Goal: Task Accomplishment & Management: Use online tool/utility

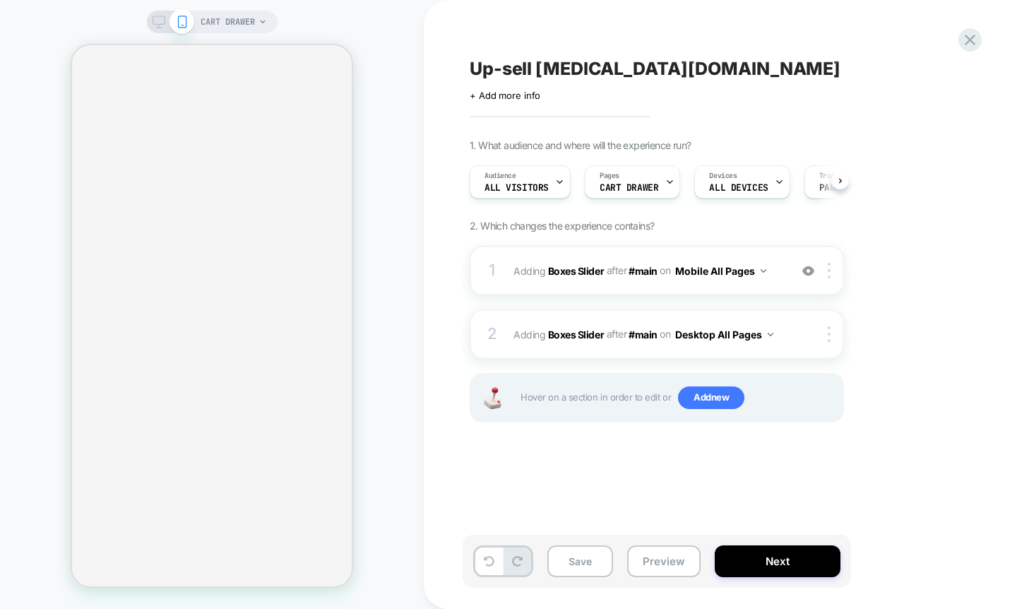
scroll to position [0, 1]
click at [231, 23] on span "CART DRAWER" at bounding box center [228, 22] width 54 height 23
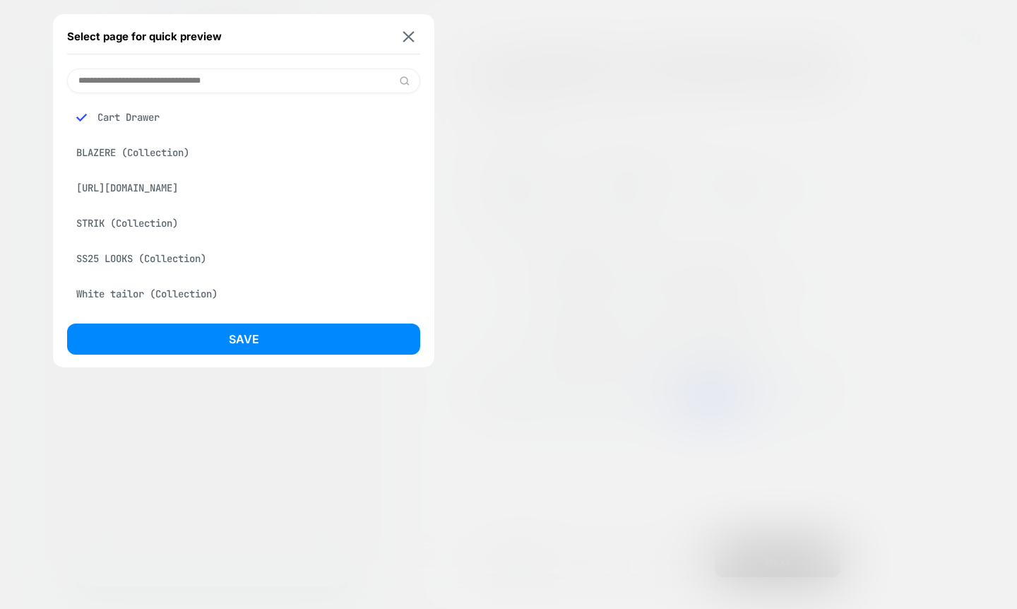
click at [153, 237] on div "STRIK (Collection)" at bounding box center [243, 223] width 353 height 27
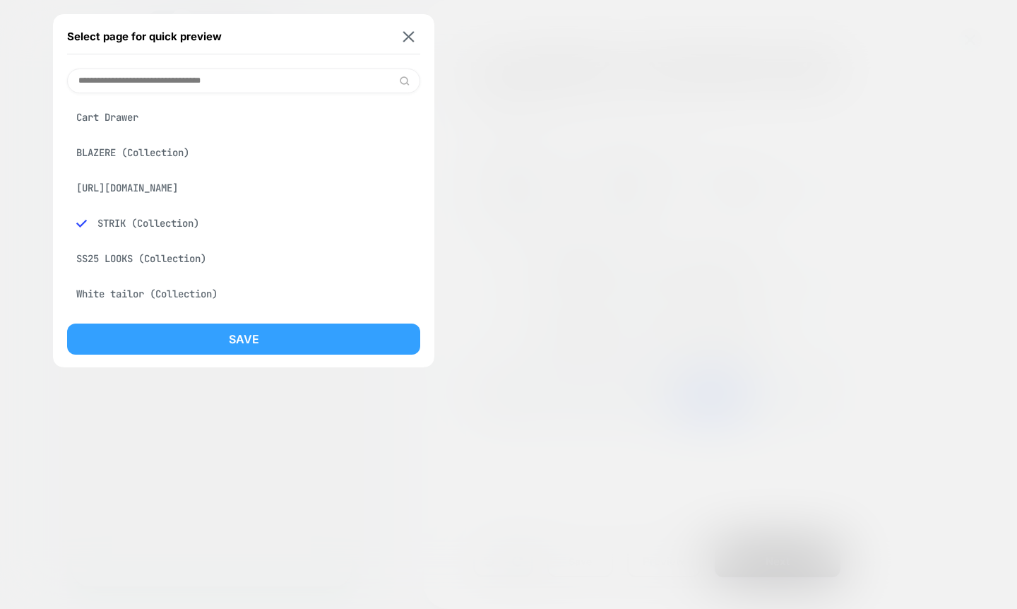
click at [201, 327] on button "Save" at bounding box center [243, 338] width 353 height 31
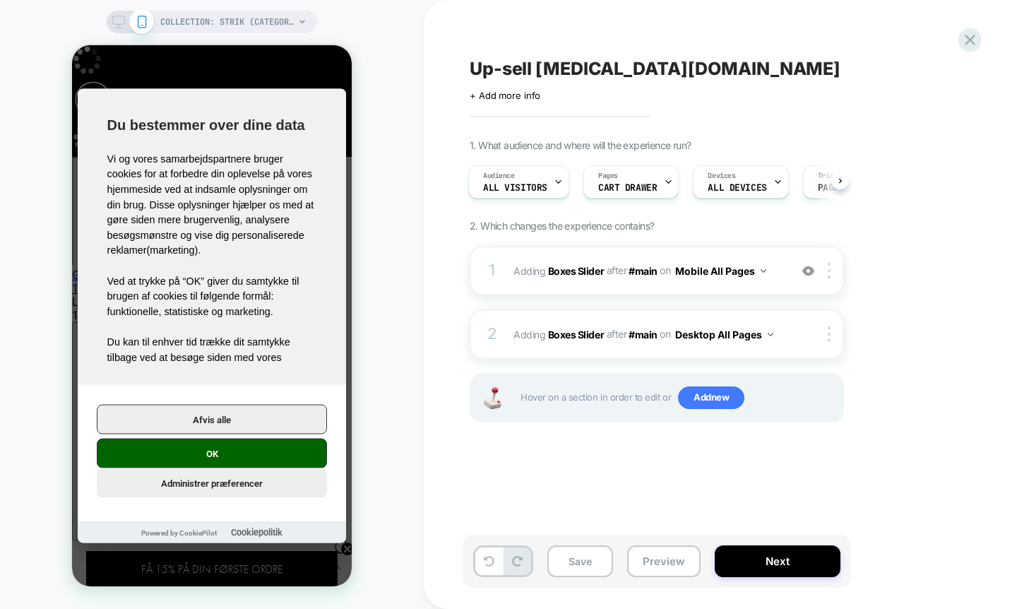
scroll to position [0, 0]
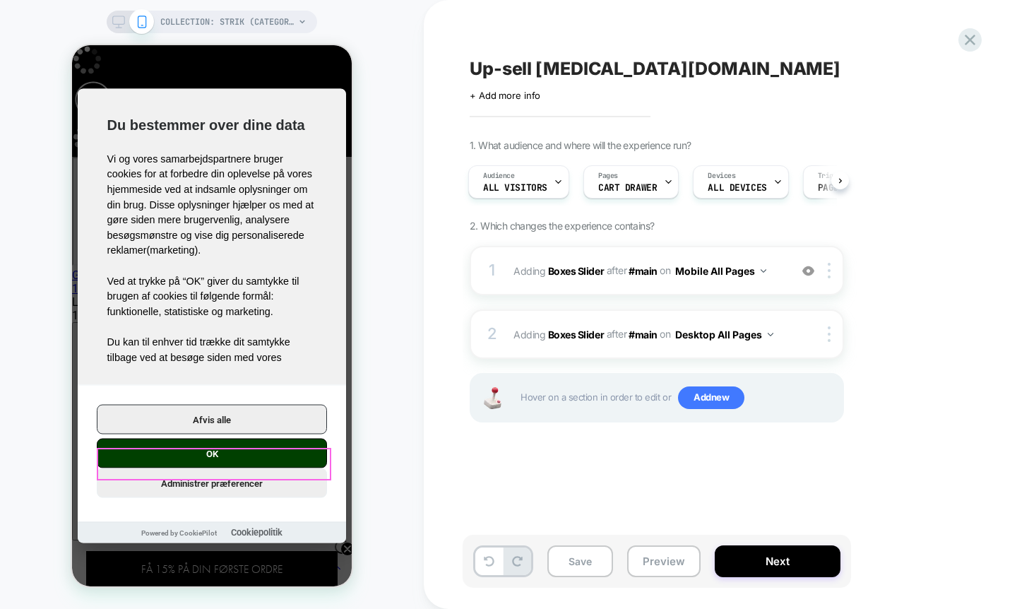
click at [246, 453] on button "OK" at bounding box center [212, 454] width 230 height 30
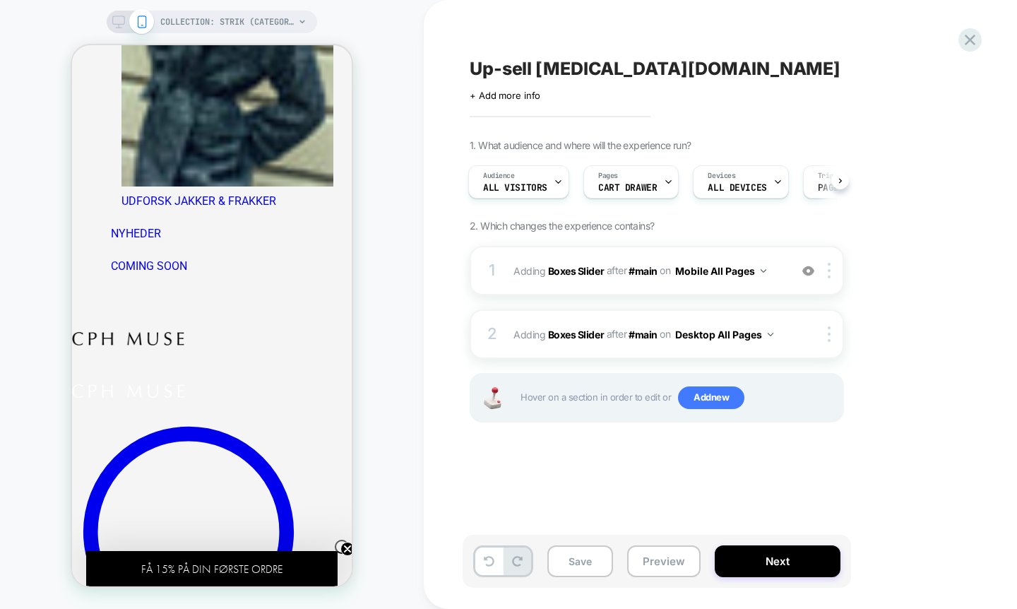
scroll to position [1153, 0]
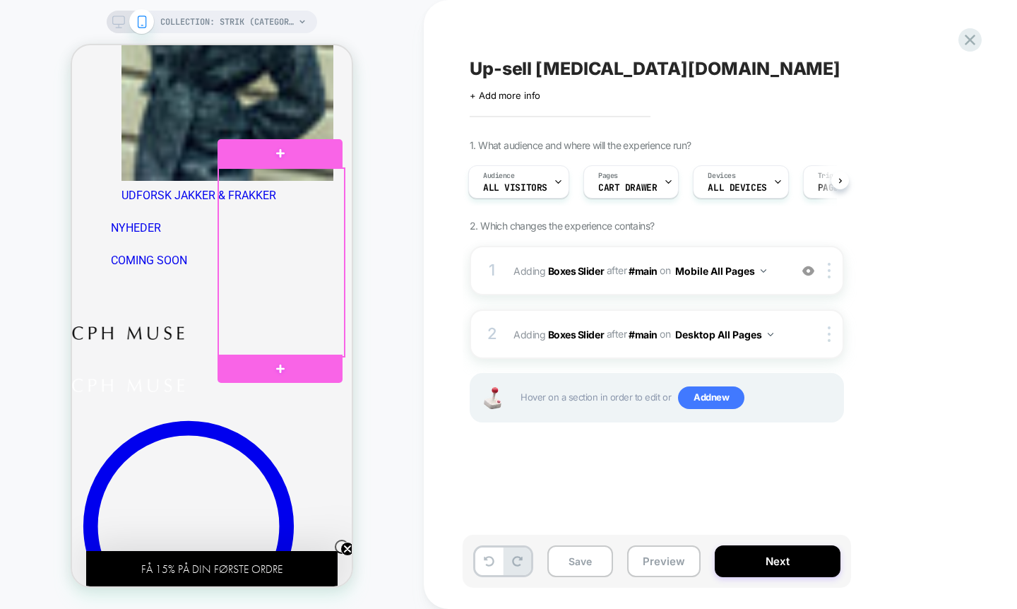
click at [278, 203] on div at bounding box center [281, 262] width 124 height 187
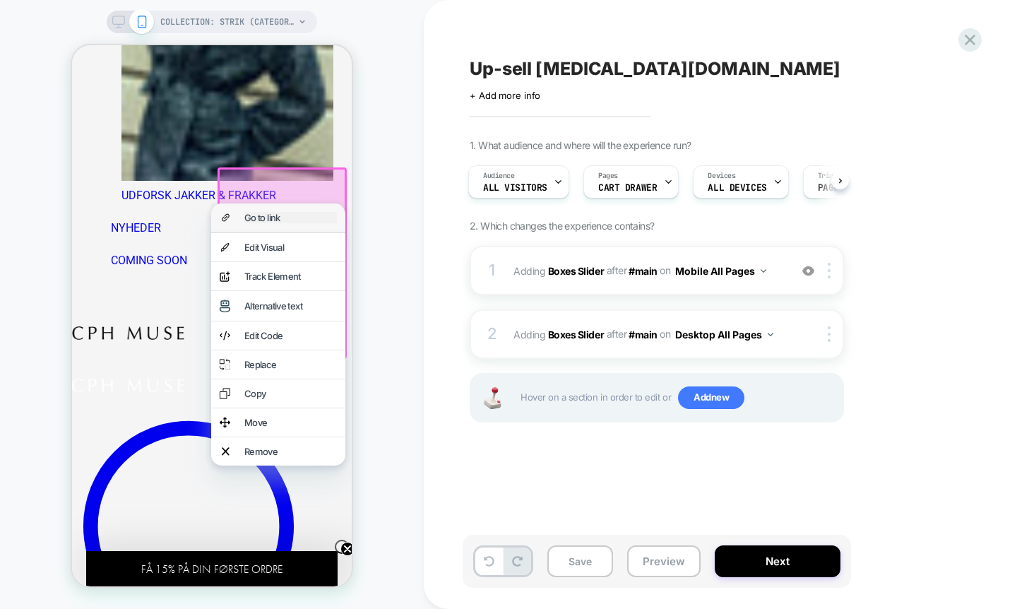
click at [281, 213] on div "Go to link" at bounding box center [290, 217] width 93 height 11
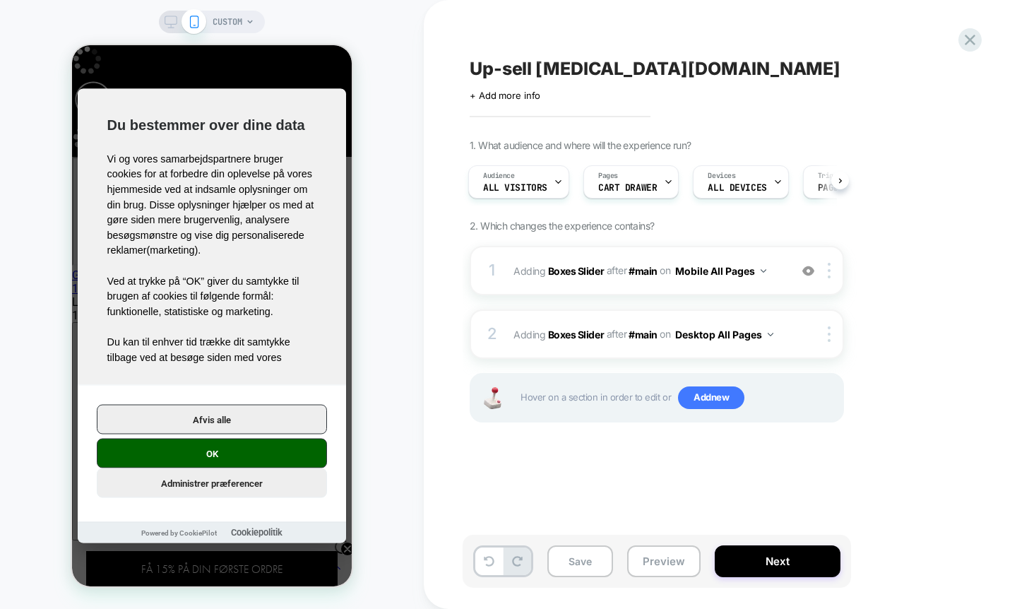
scroll to position [0, 2]
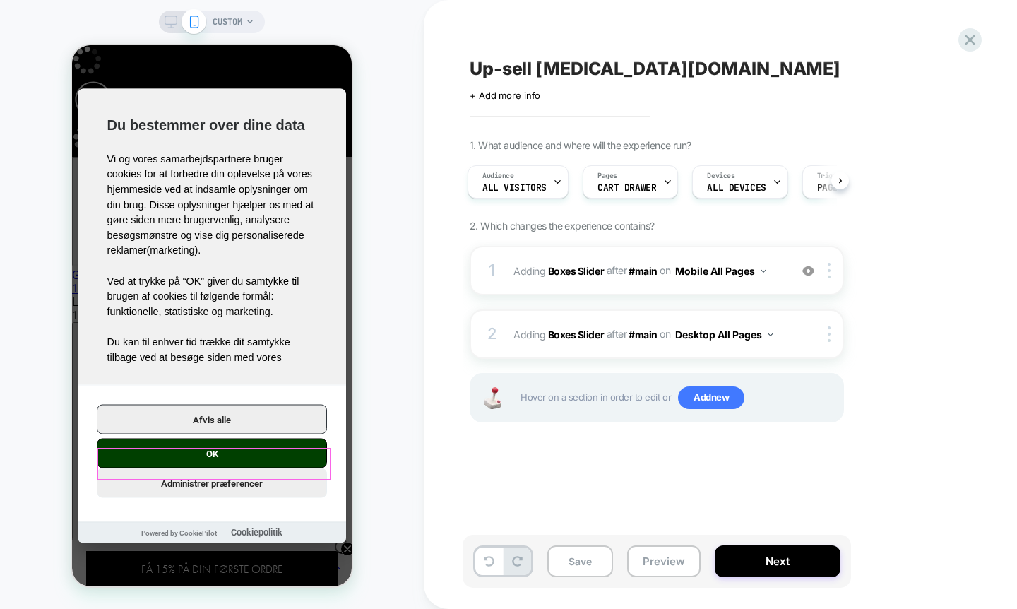
click at [246, 465] on button "OK" at bounding box center [212, 454] width 230 height 30
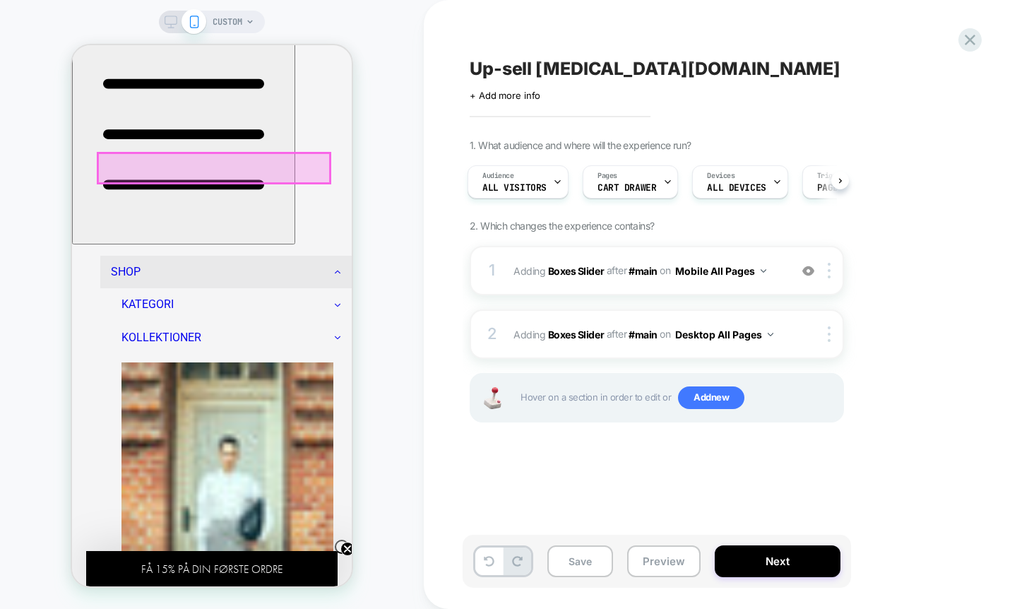
scroll to position [297, 0]
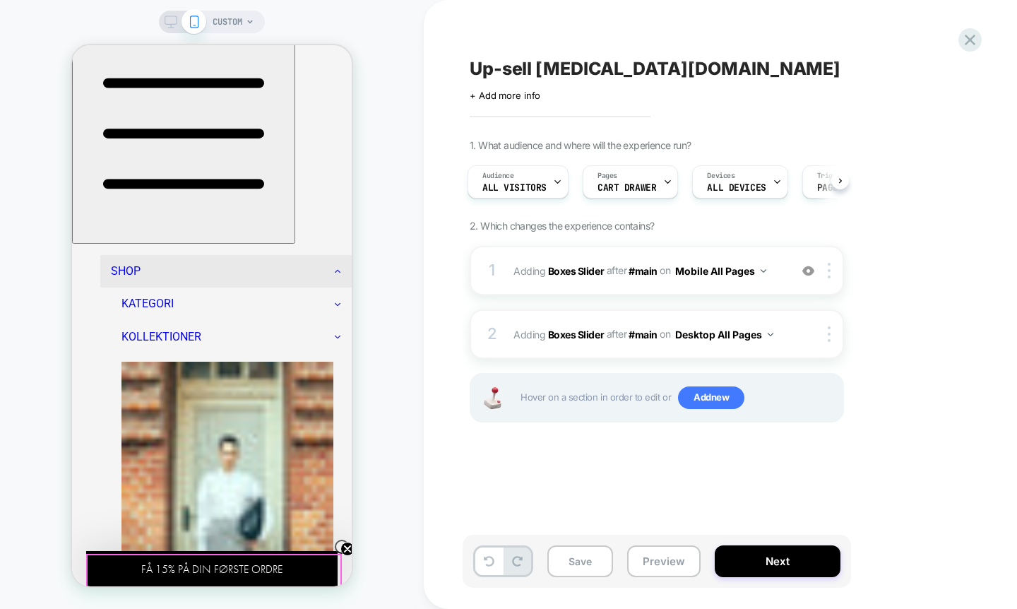
click at [258, 561] on span "FÅ 15% PÅ DIN FØRSTE ORDRE" at bounding box center [211, 568] width 251 height 35
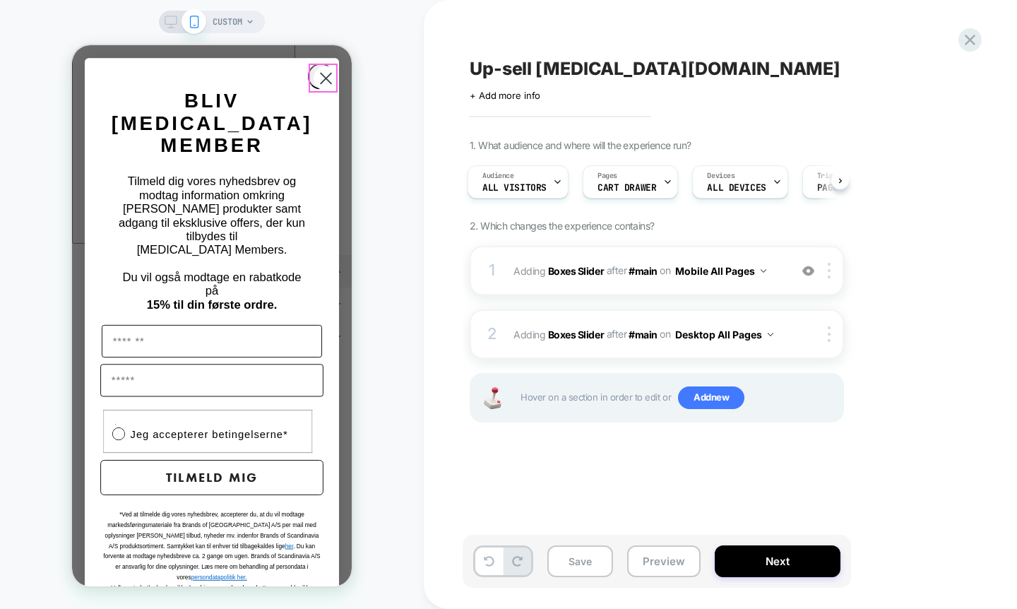
click at [331, 71] on circle "Close dialog" at bounding box center [326, 78] width 25 height 25
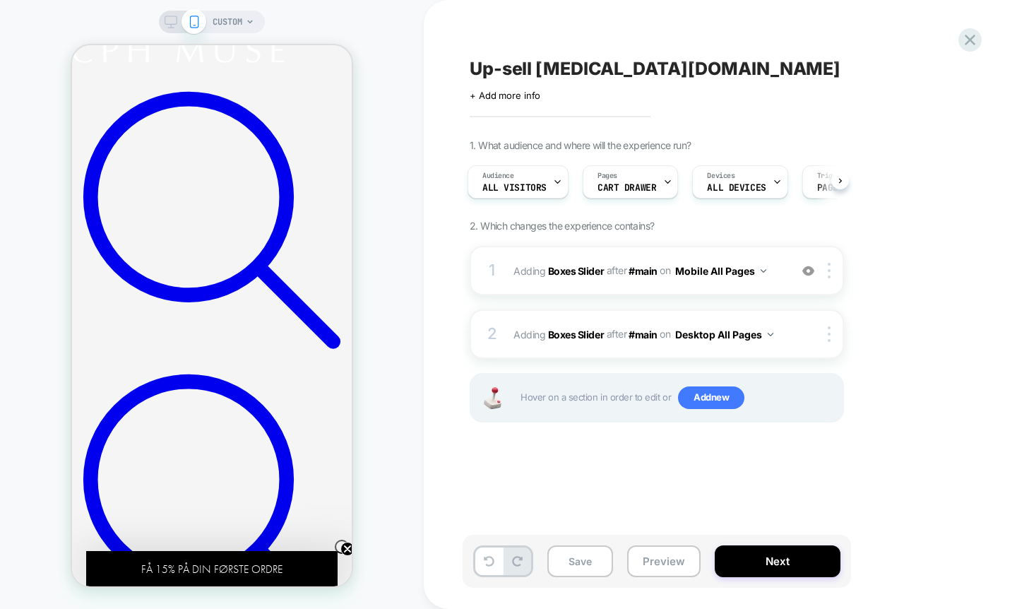
scroll to position [1588, 0]
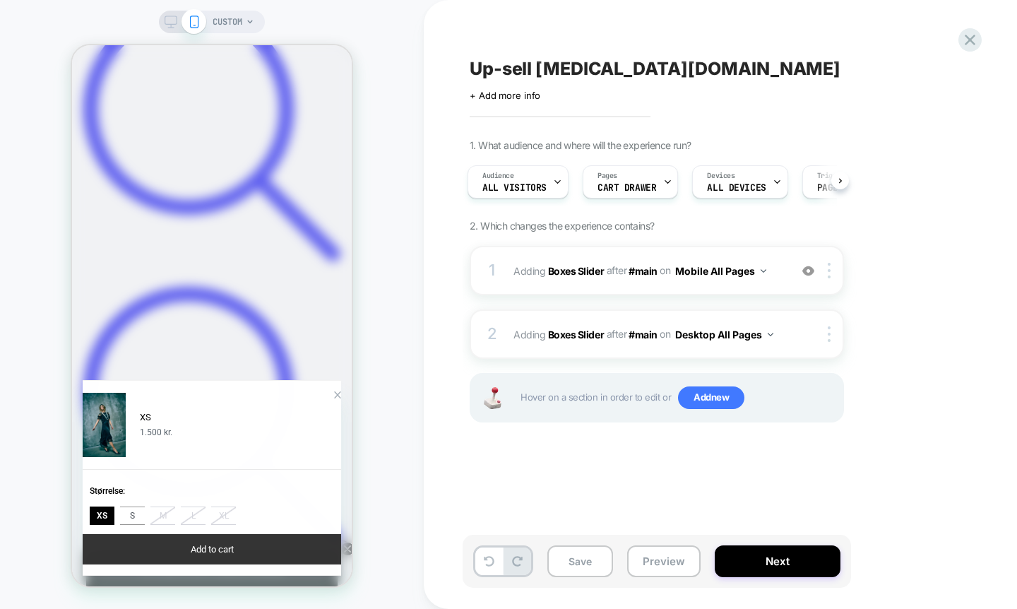
click at [240, 551] on button "Add to cart" at bounding box center [212, 549] width 258 height 30
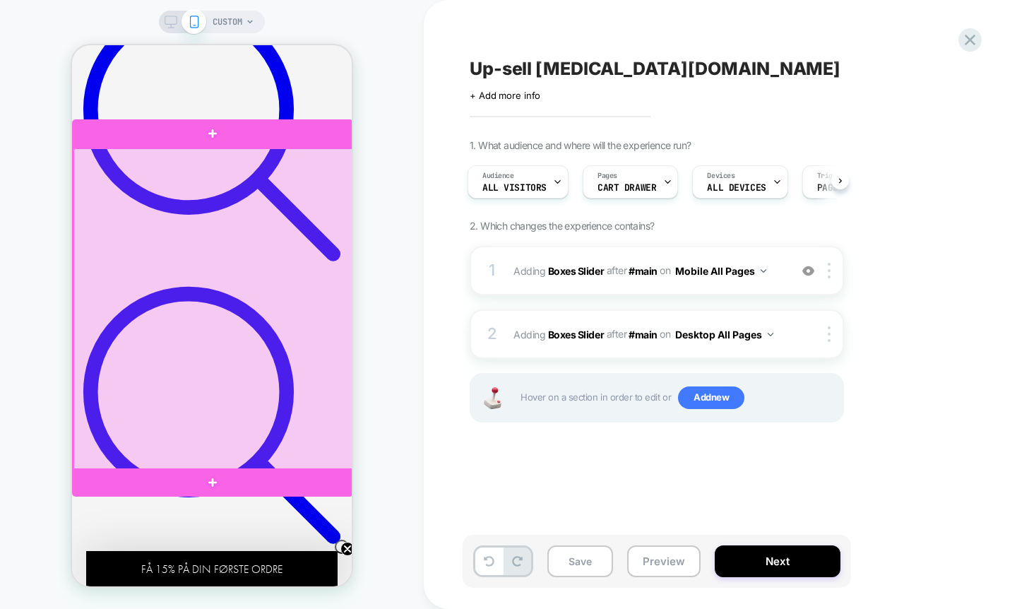
click at [284, 346] on div at bounding box center [213, 309] width 281 height 322
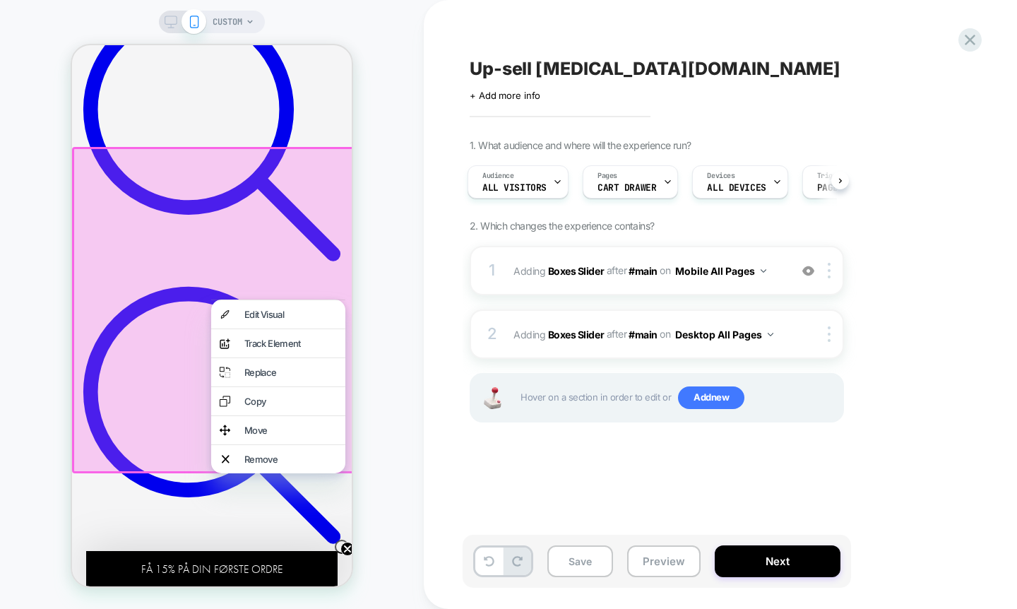
click at [134, 195] on div at bounding box center [214, 310] width 285 height 326
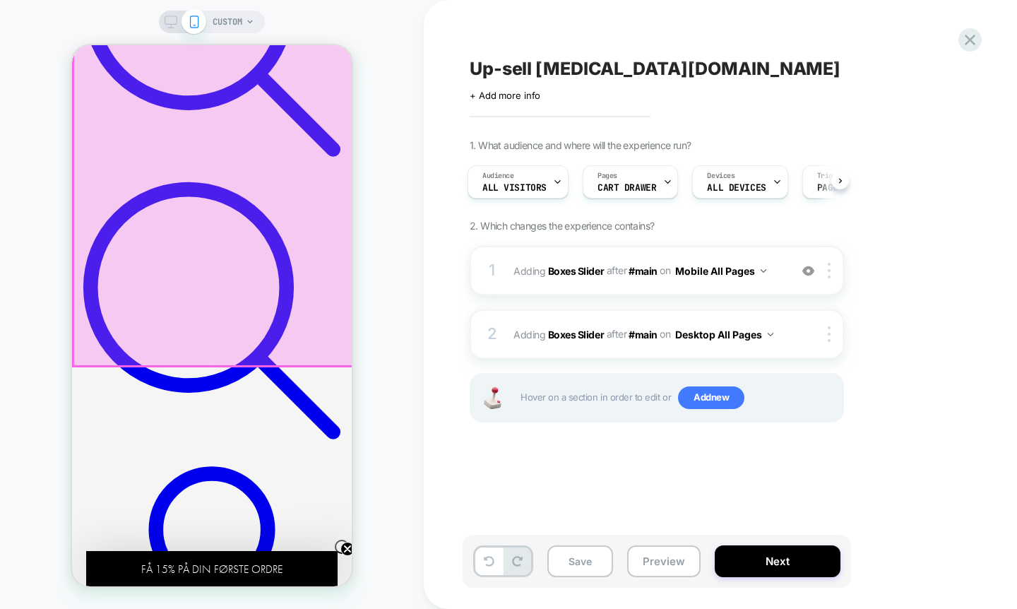
scroll to position [1676, 0]
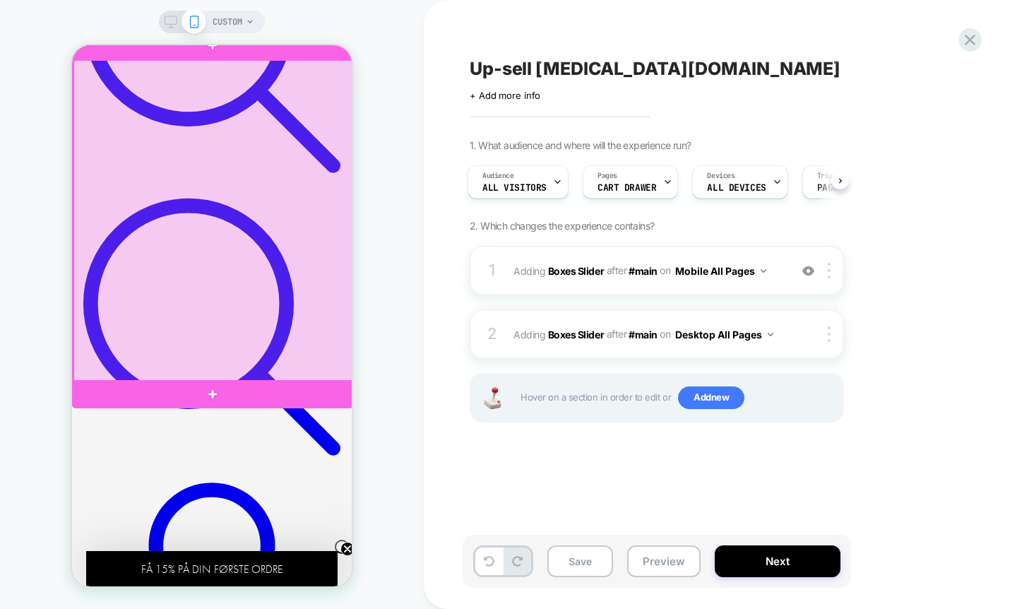
click at [104, 256] on div at bounding box center [213, 221] width 281 height 322
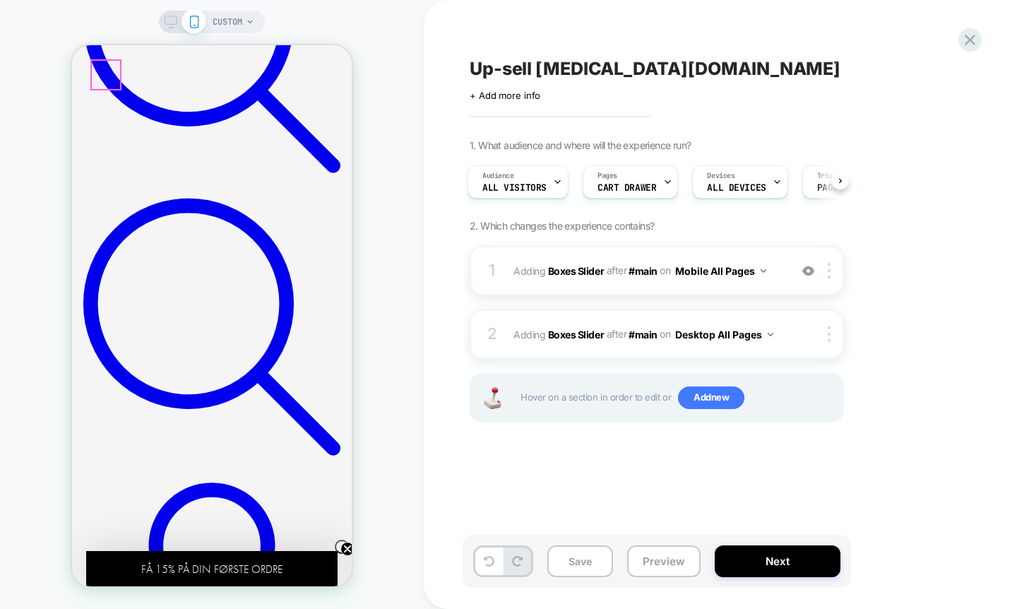
click at [115, 68] on div at bounding box center [106, 75] width 28 height 28
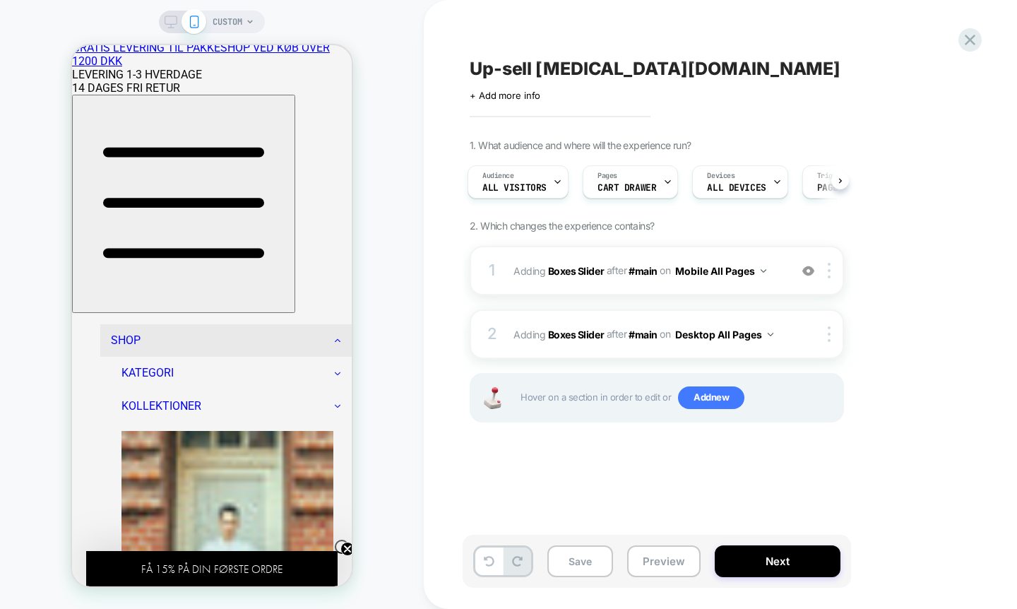
scroll to position [0, 0]
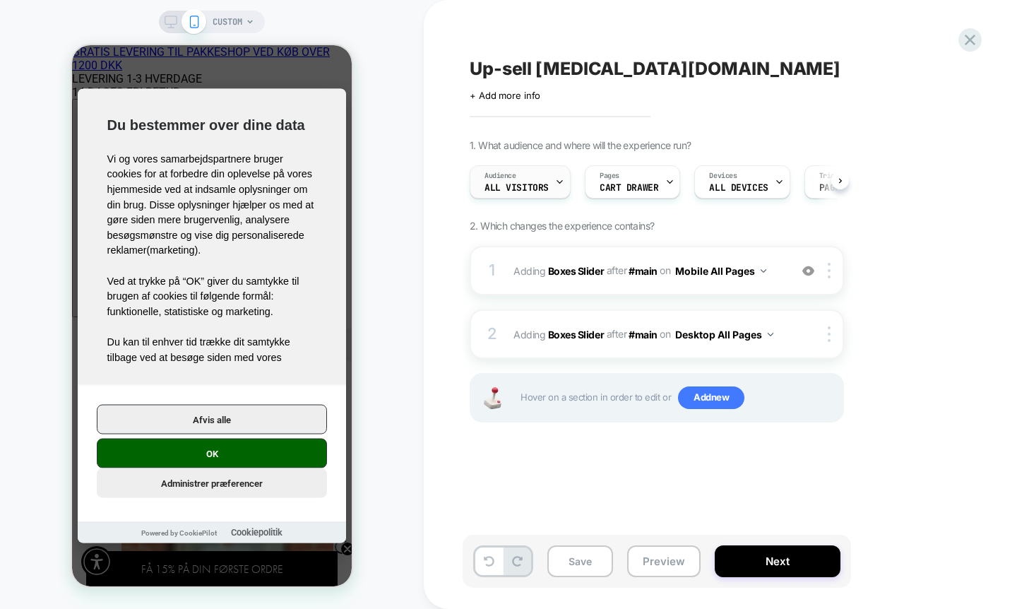
scroll to position [0, 1]
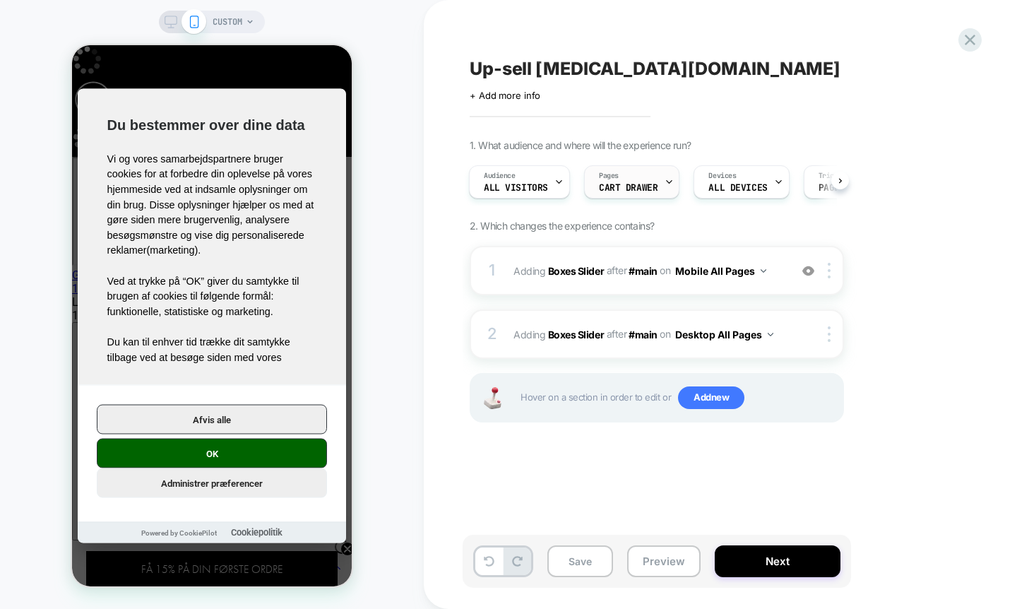
click at [616, 187] on span "CART DRAWER" at bounding box center [628, 188] width 59 height 10
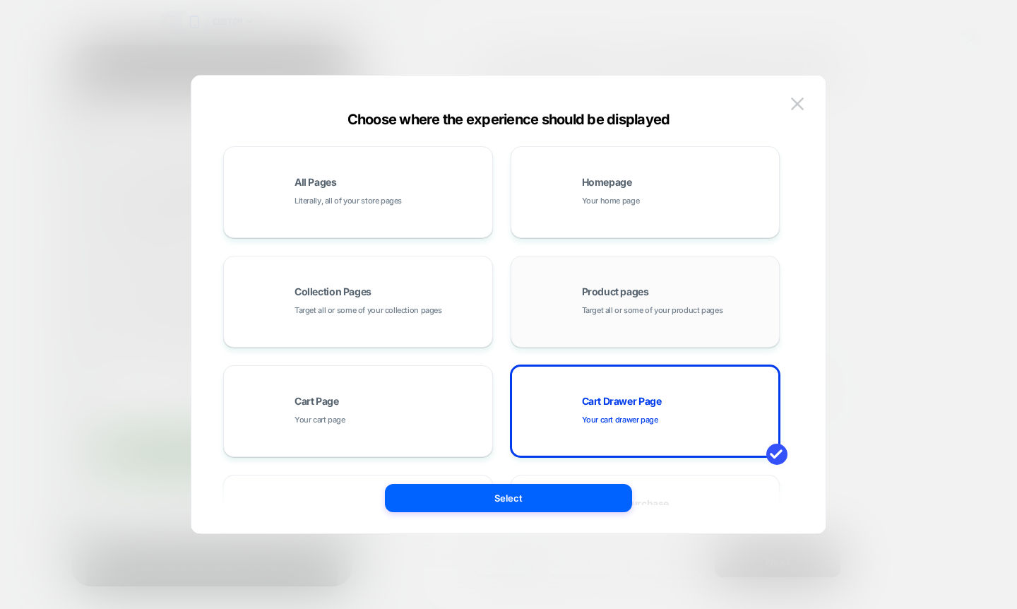
click at [611, 287] on span "Product pages" at bounding box center [615, 292] width 67 height 10
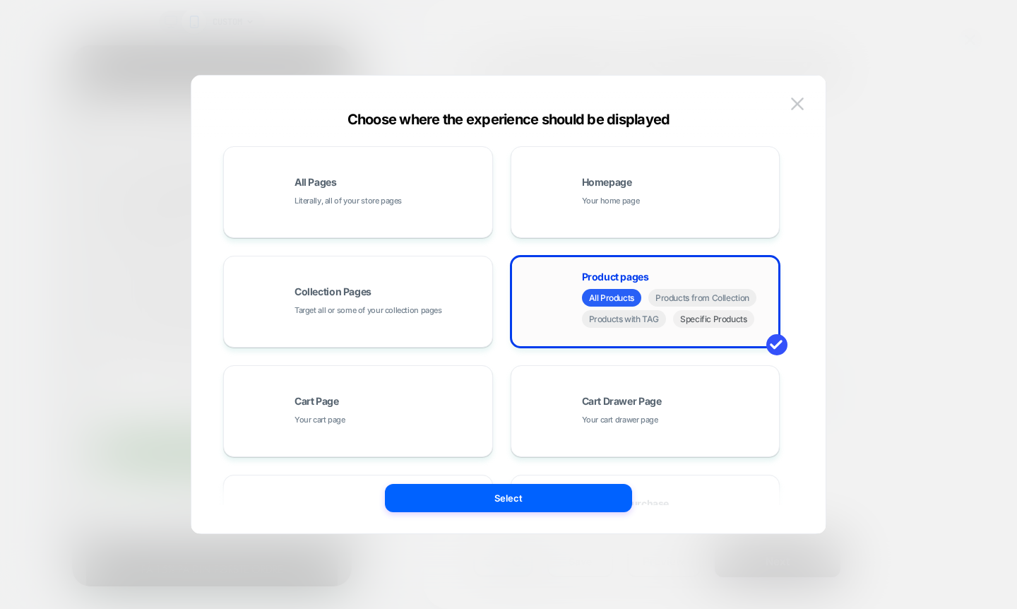
click at [691, 325] on span "Specific Products" at bounding box center [713, 319] width 81 height 18
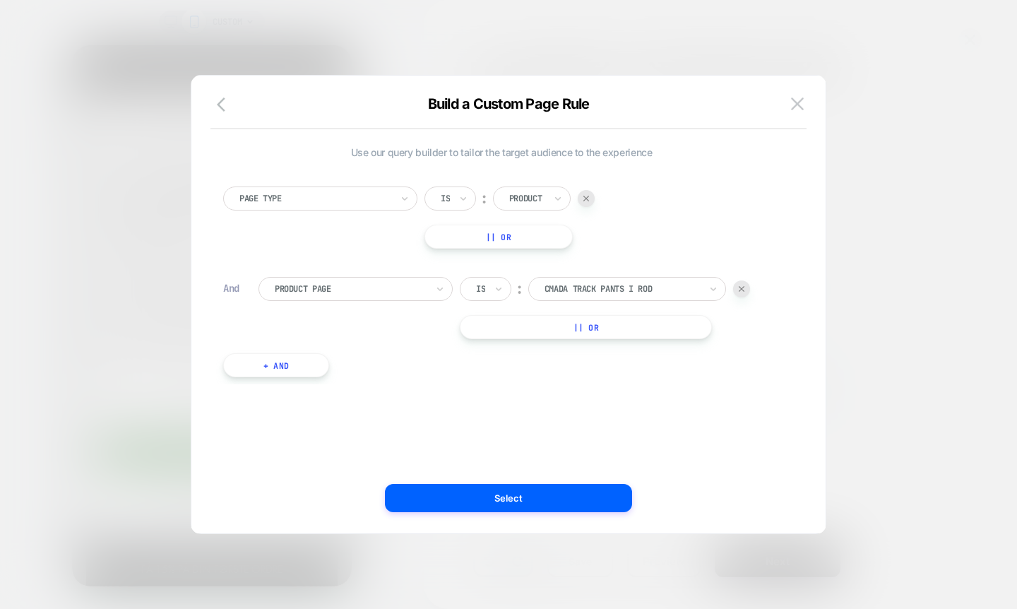
click at [797, 119] on div "Build a Custom Page Rule" at bounding box center [508, 112] width 634 height 34
click at [799, 99] on img at bounding box center [797, 103] width 13 height 12
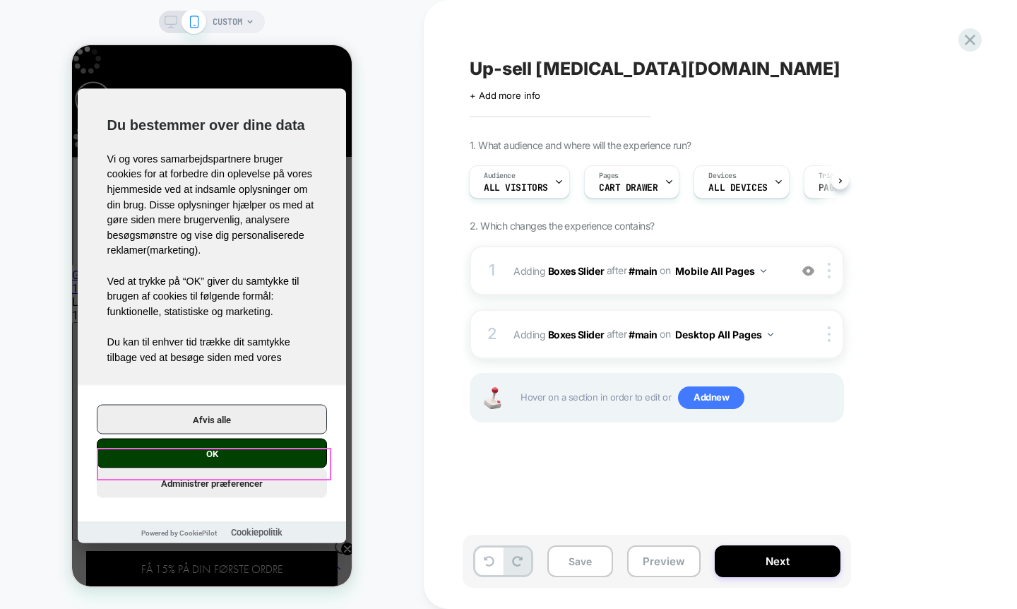
click at [222, 458] on button "OK" at bounding box center [212, 454] width 230 height 30
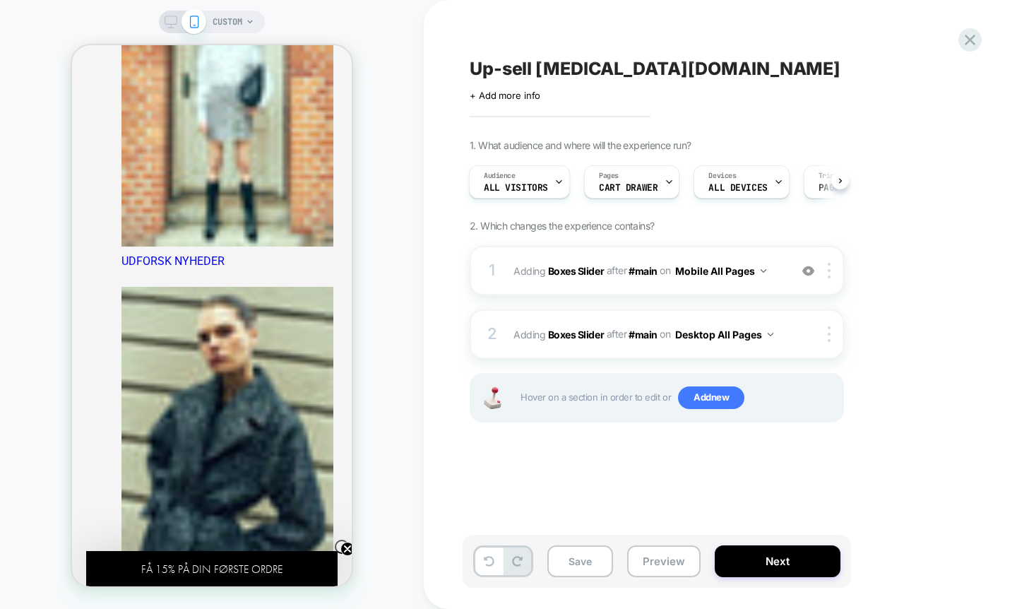
scroll to position [729, 0]
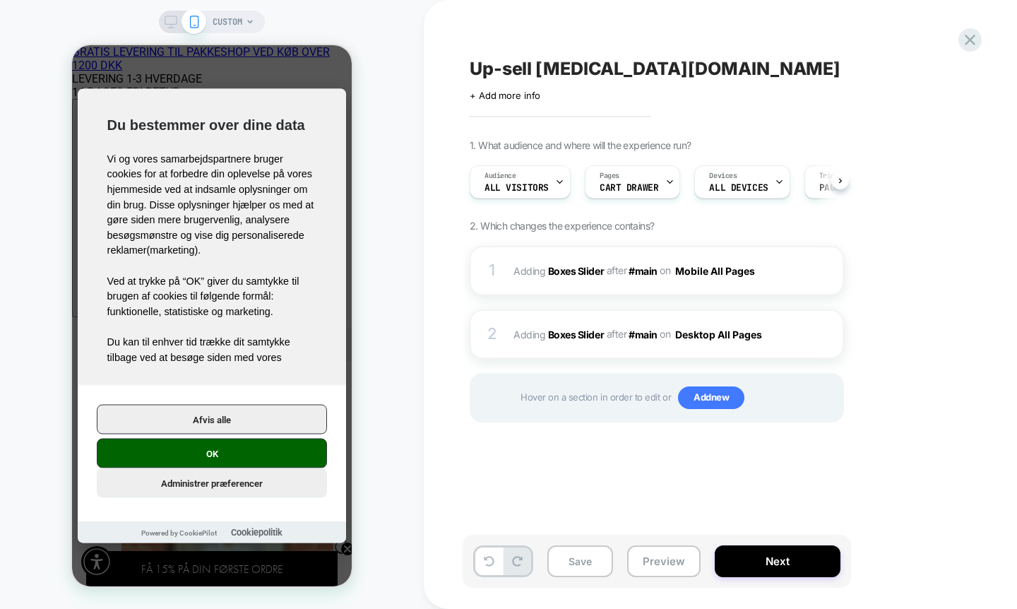
click at [371, 154] on div "CUSTOM Up-sell MUSE.DK Click to edit experience details + Add more info 1. What…" at bounding box center [508, 304] width 1017 height 609
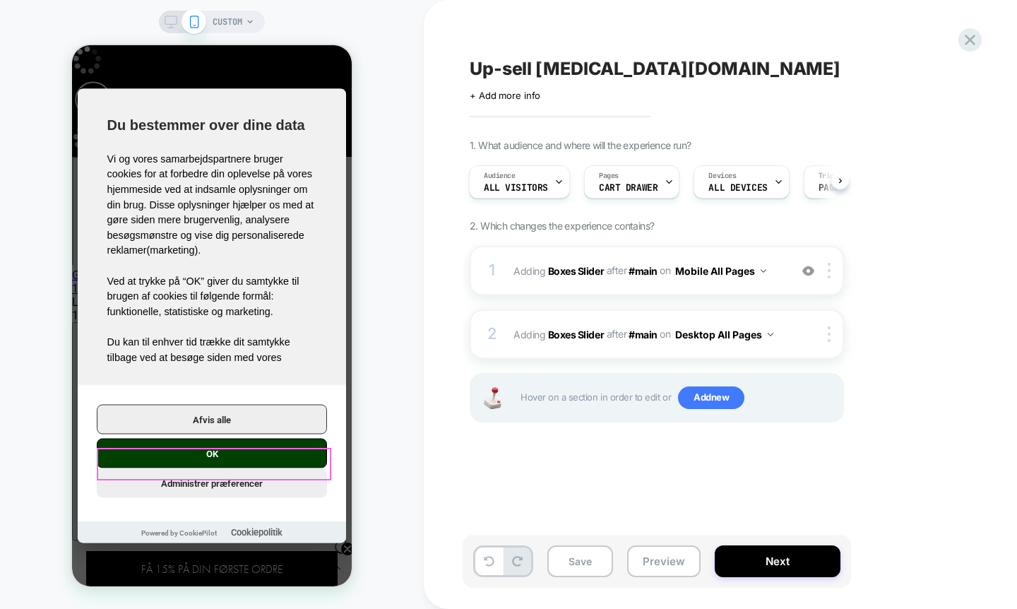
click at [244, 458] on button "OK" at bounding box center [212, 454] width 230 height 30
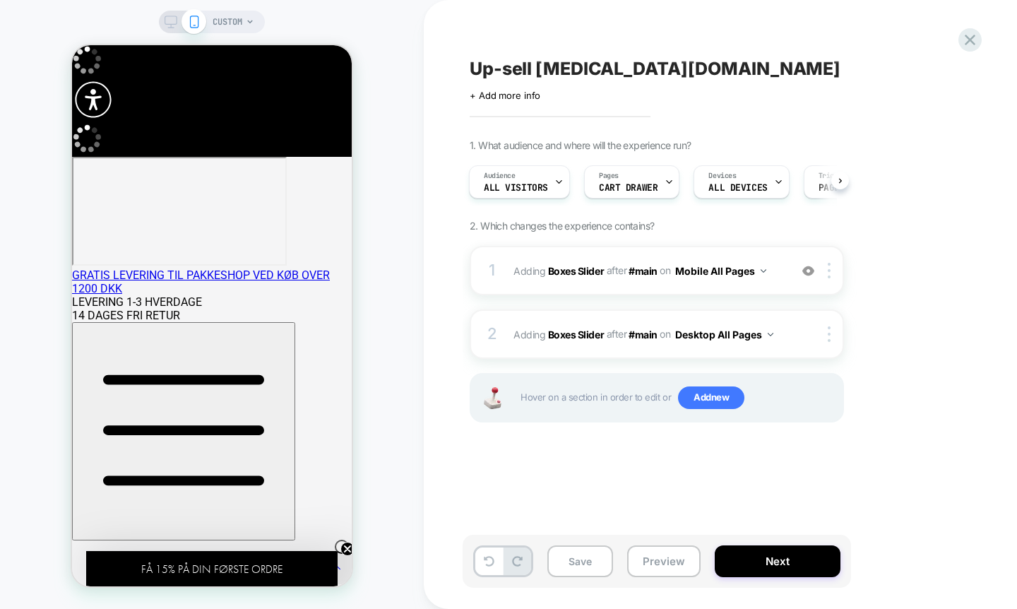
scroll to position [1, 0]
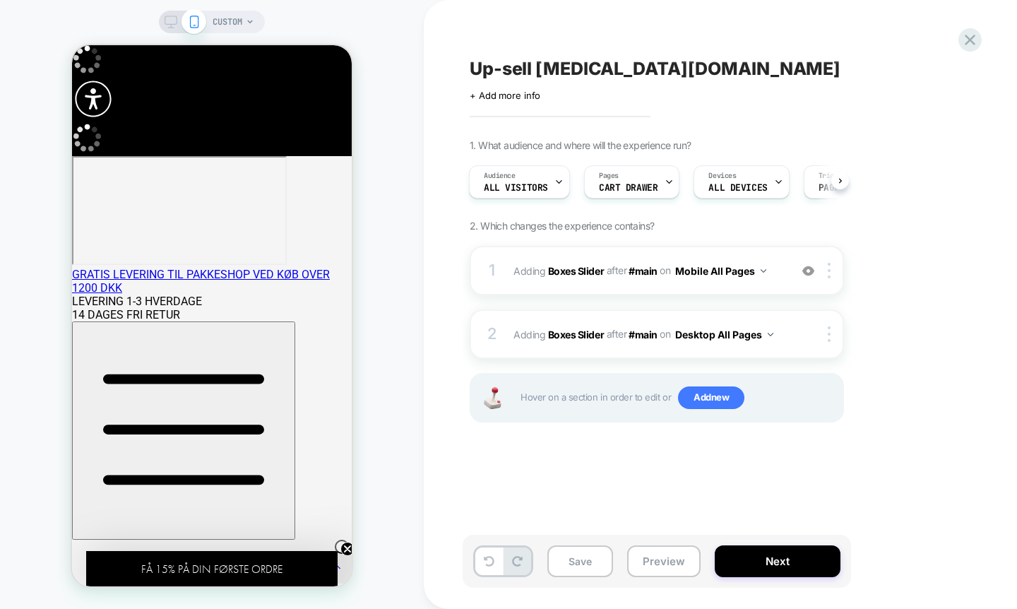
click at [232, 16] on span "CUSTOM" at bounding box center [228, 22] width 30 height 23
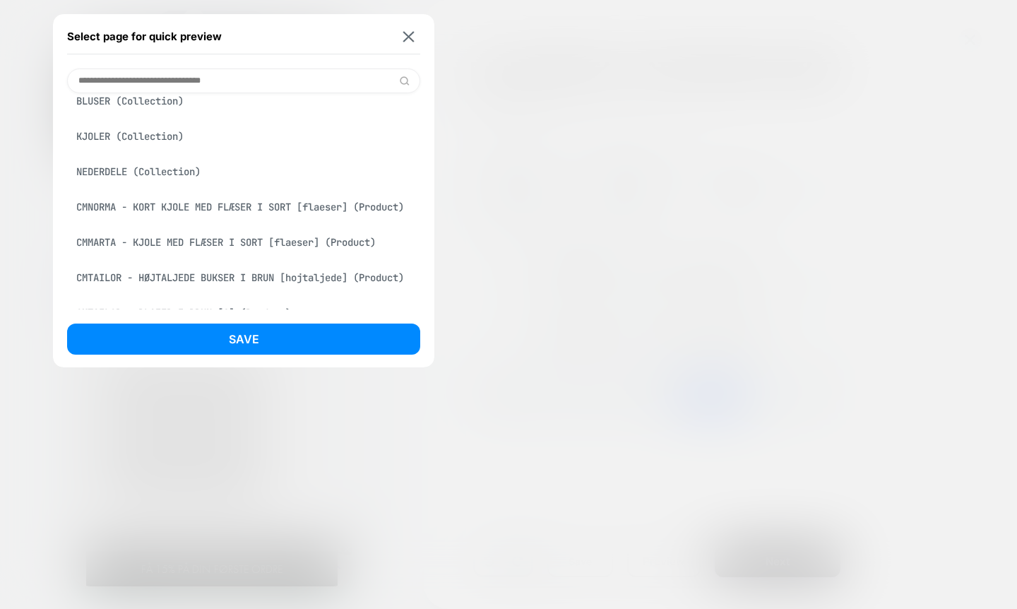
scroll to position [371, 0]
click at [205, 219] on div "CMNORMA - KORT KJOLE MED FLÆSER I SORT [flaeser] (Product)" at bounding box center [243, 205] width 353 height 27
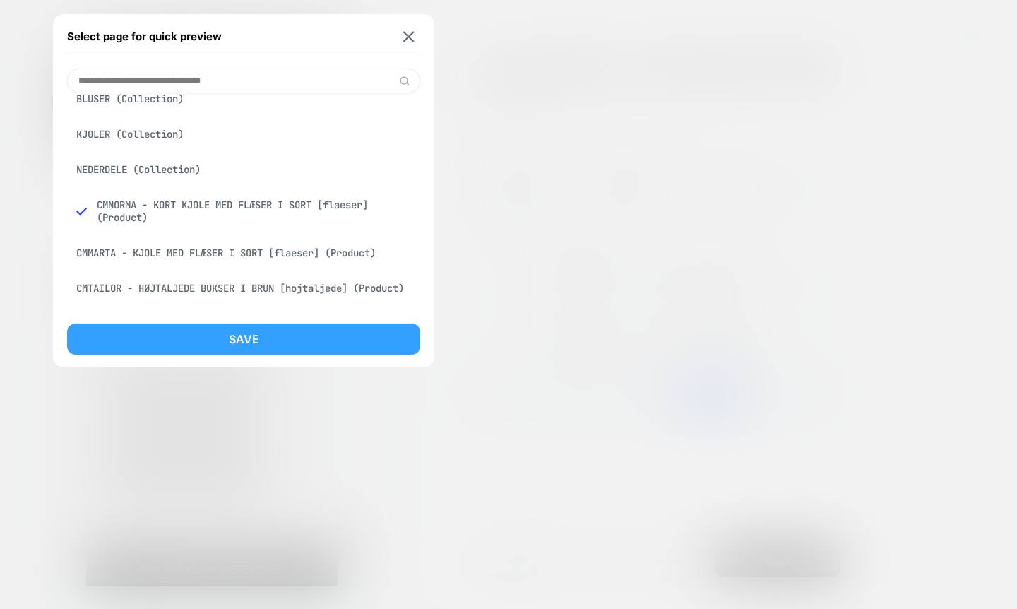
click at [220, 342] on button "Save" at bounding box center [243, 338] width 353 height 31
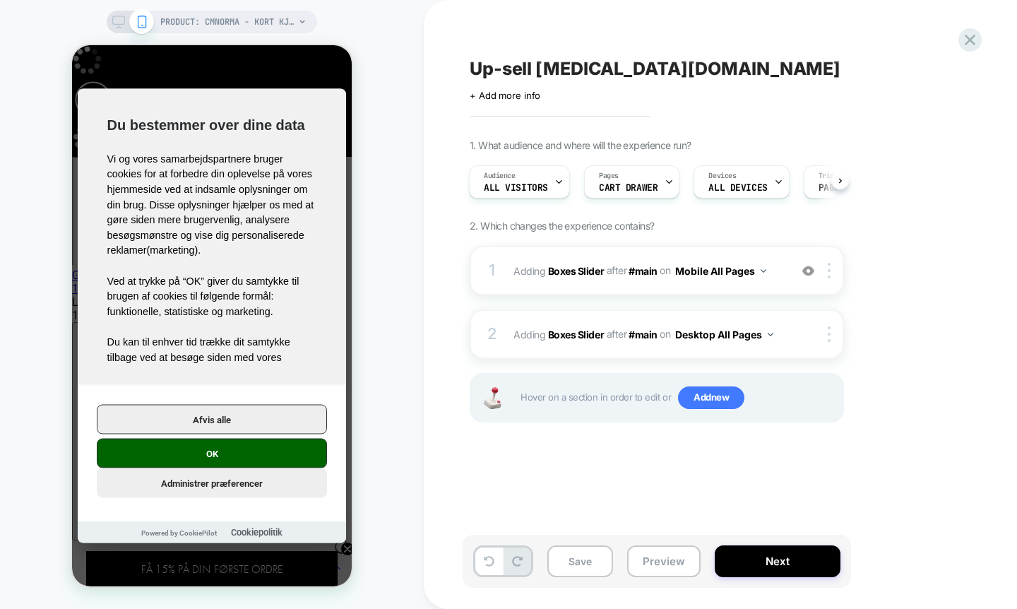
scroll to position [0, 1]
click at [229, 458] on button "OK" at bounding box center [212, 454] width 230 height 30
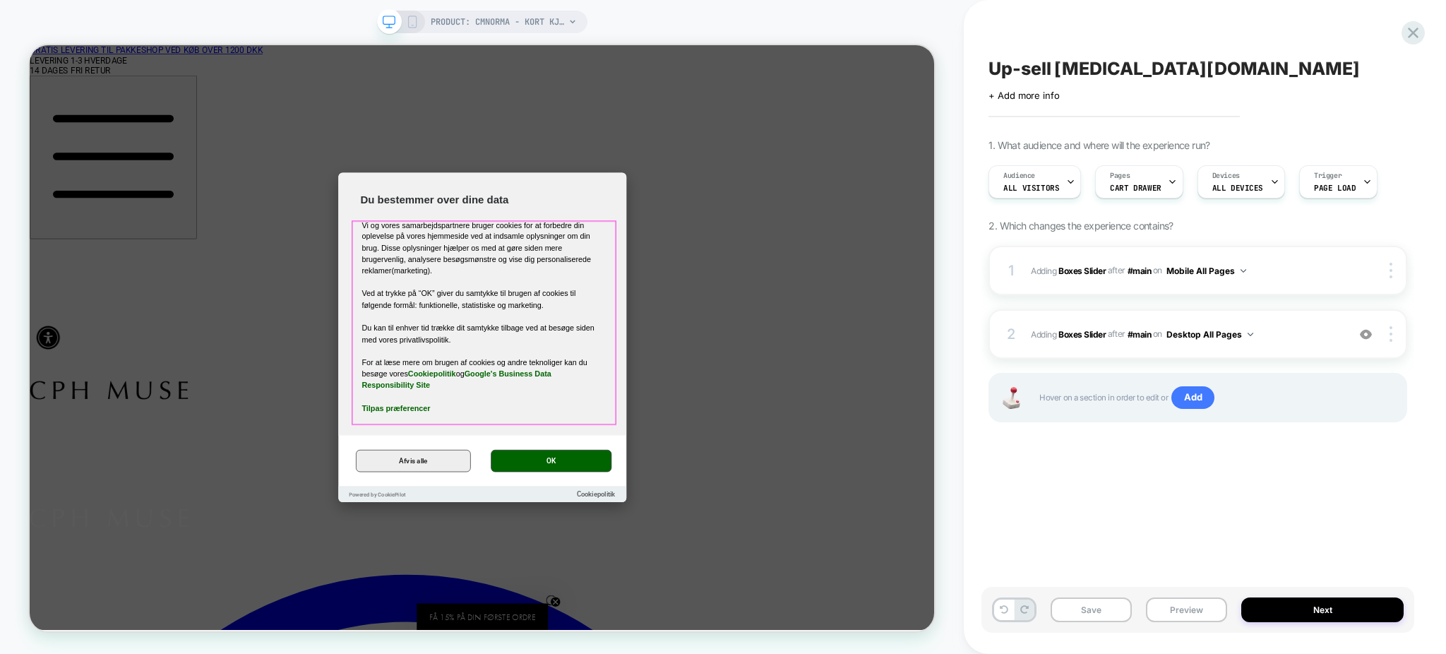
scroll to position [0, 1]
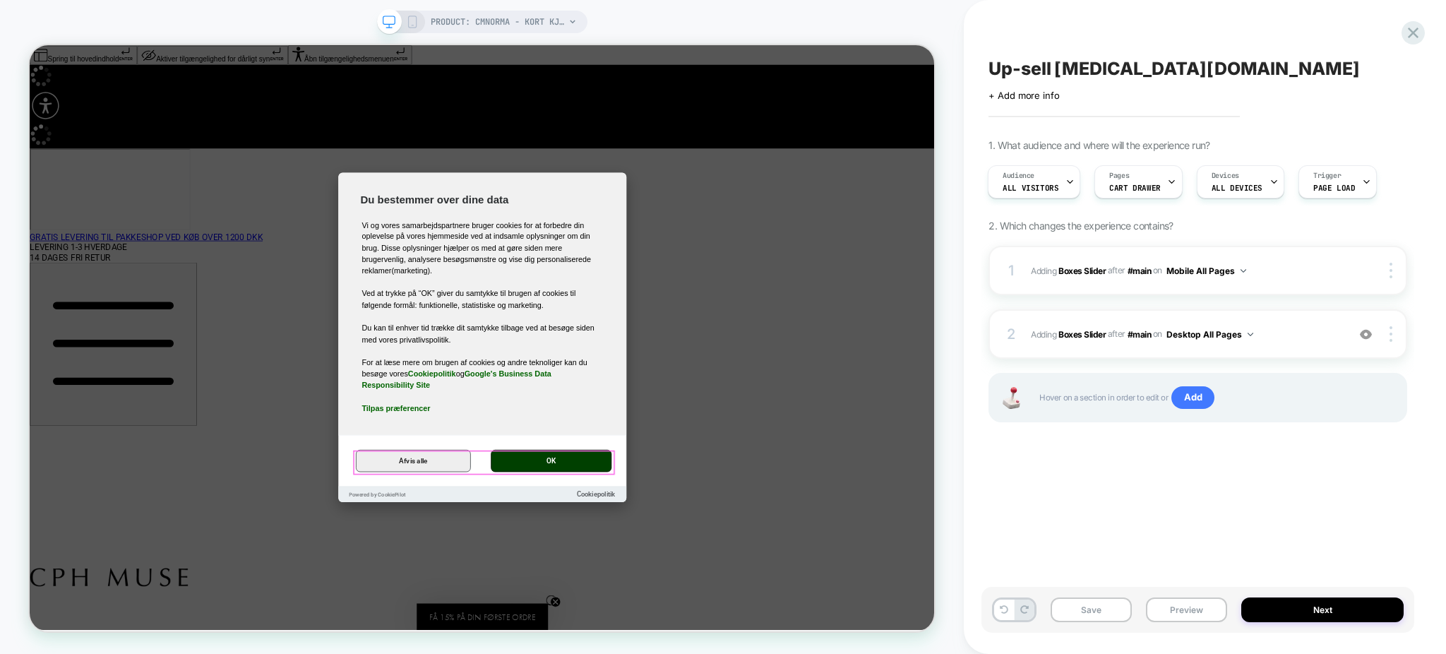
click at [717, 606] on button "OK" at bounding box center [726, 600] width 162 height 30
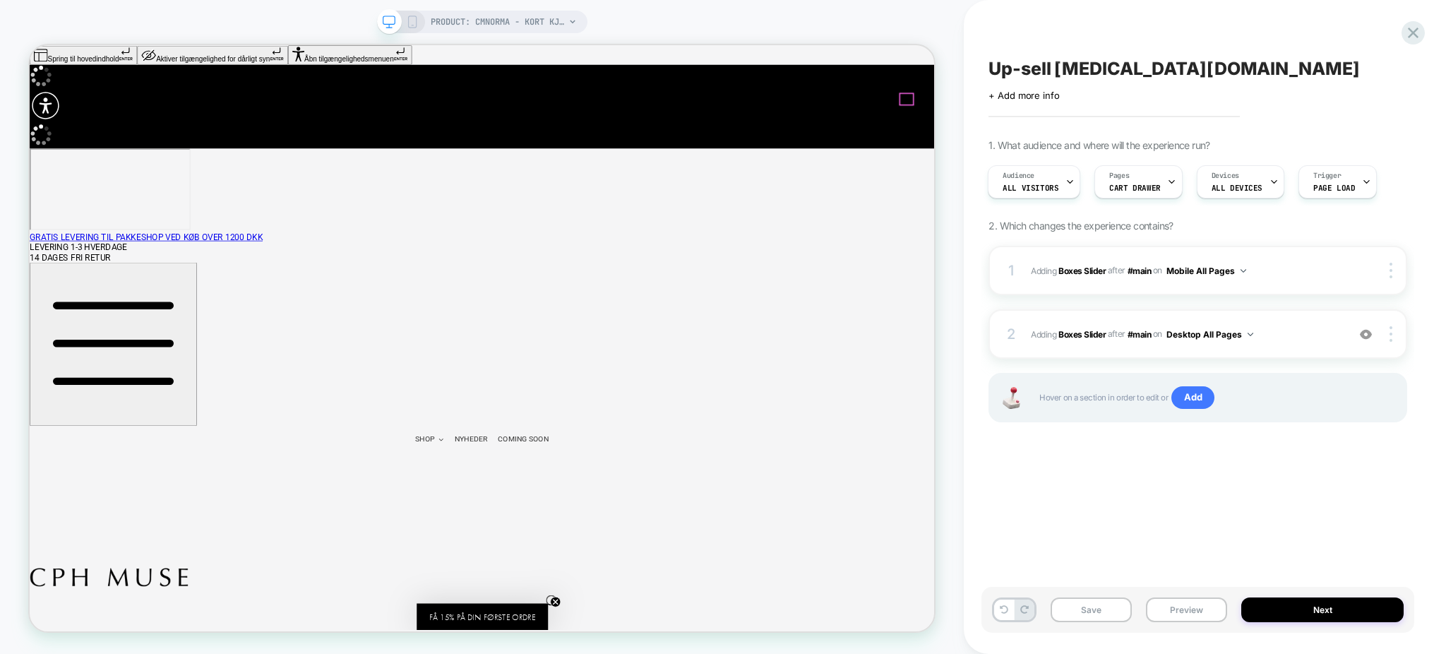
click at [1206, 114] on div at bounding box center [1199, 117] width 20 height 17
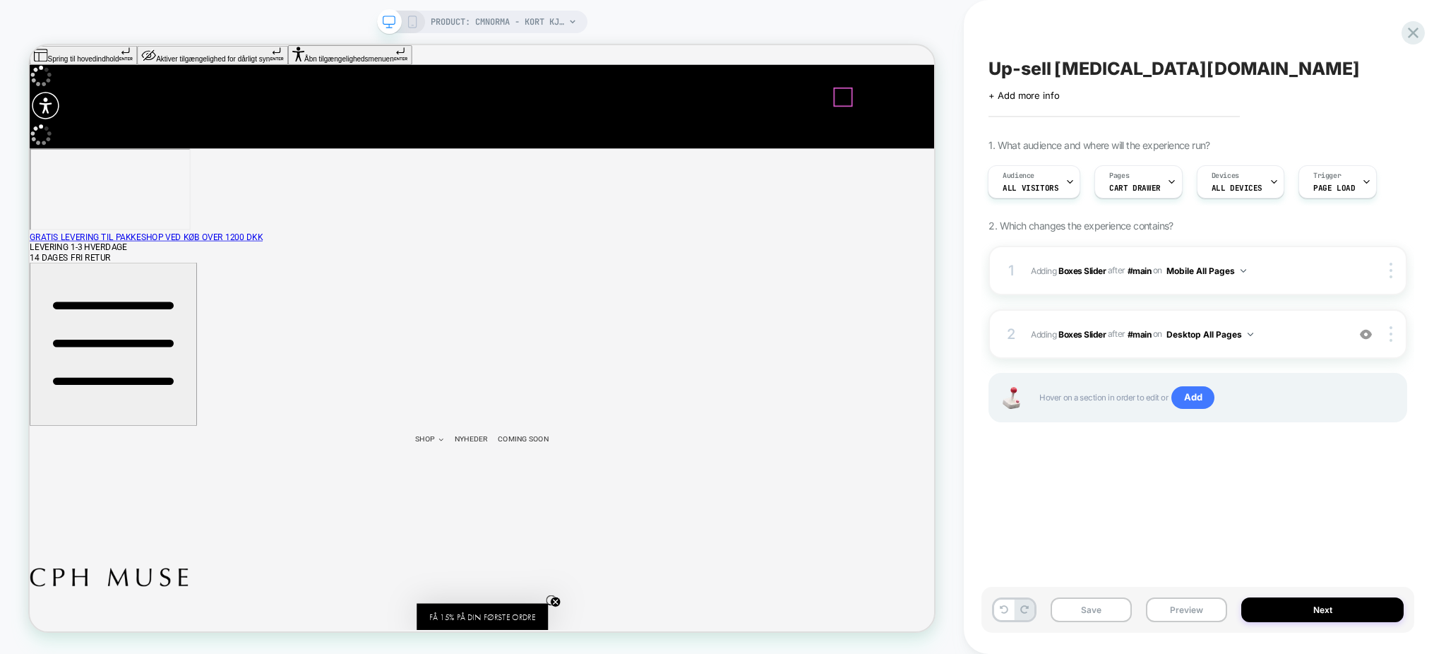
click at [655, 563] on span "COMING SOON" at bounding box center [689, 570] width 68 height 14
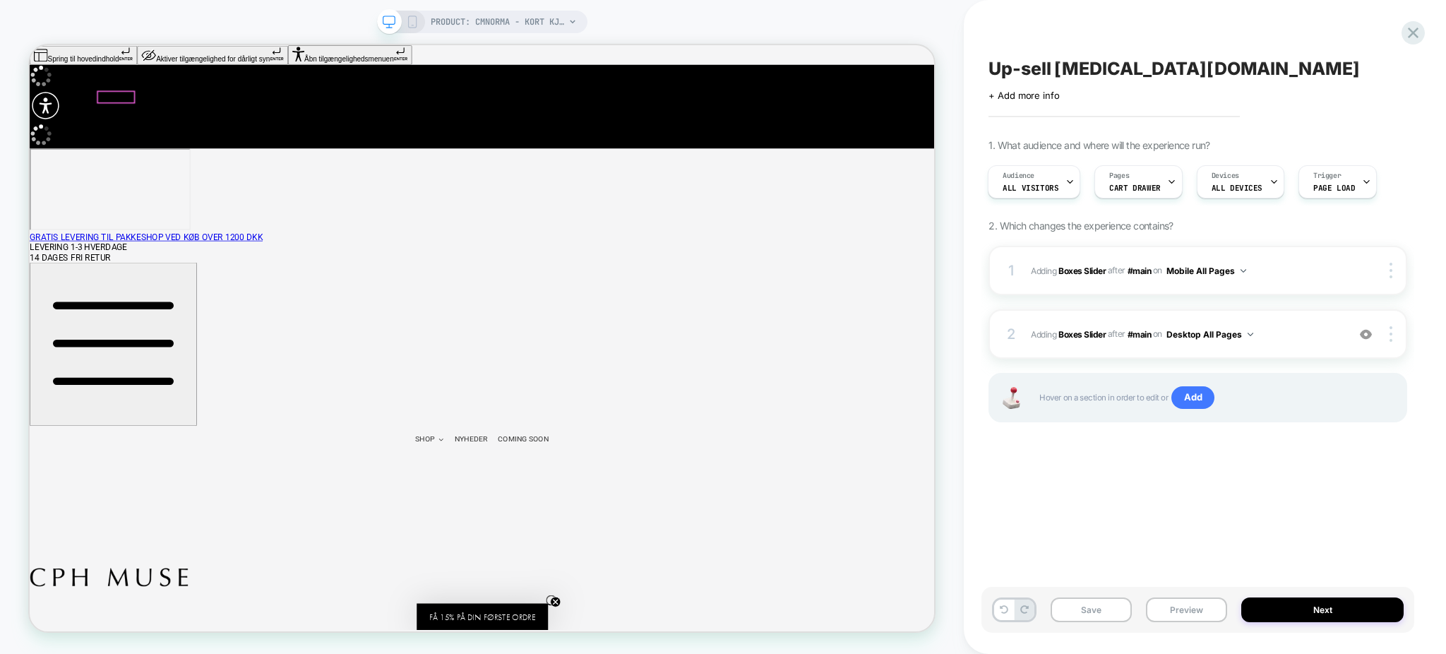
drag, startPoint x: 225, startPoint y: 112, endPoint x: 124, endPoint y: 109, distance: 100.3
click at [597, 563] on span "NYHEDER" at bounding box center [619, 570] width 44 height 14
click at [544, 563] on span "SHOP" at bounding box center [557, 570] width 26 height 14
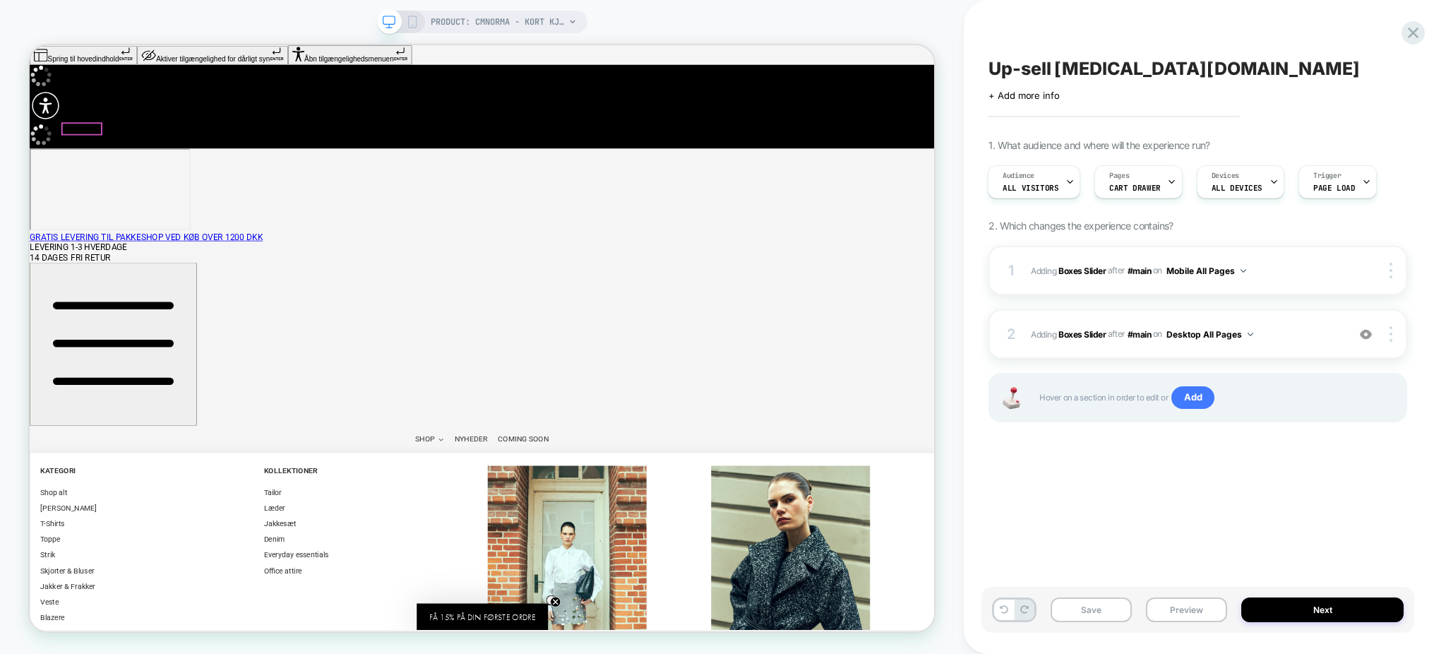
click at [83, 606] on span "KATEGORI" at bounding box center [67, 613] width 47 height 14
click at [80, 636] on span "Shop alt" at bounding box center [62, 641] width 36 height 11
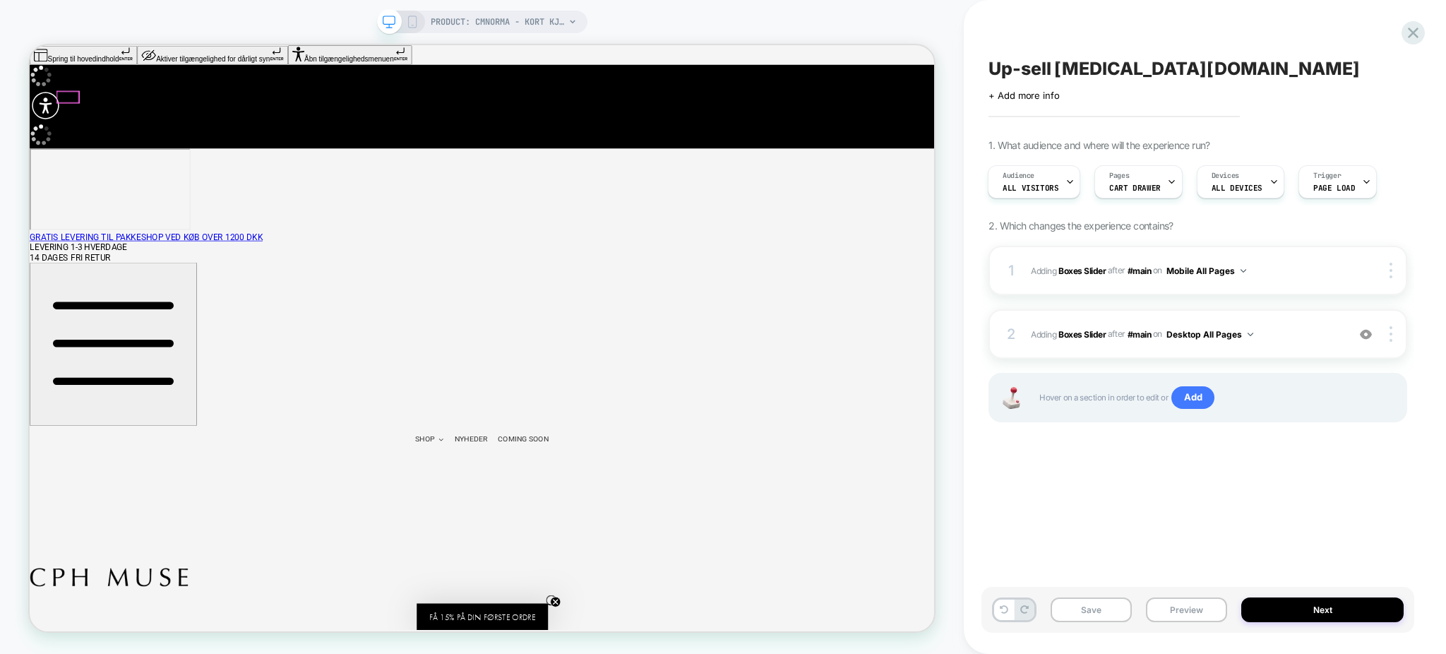
click at [544, 563] on span "SHOP" at bounding box center [557, 570] width 26 height 14
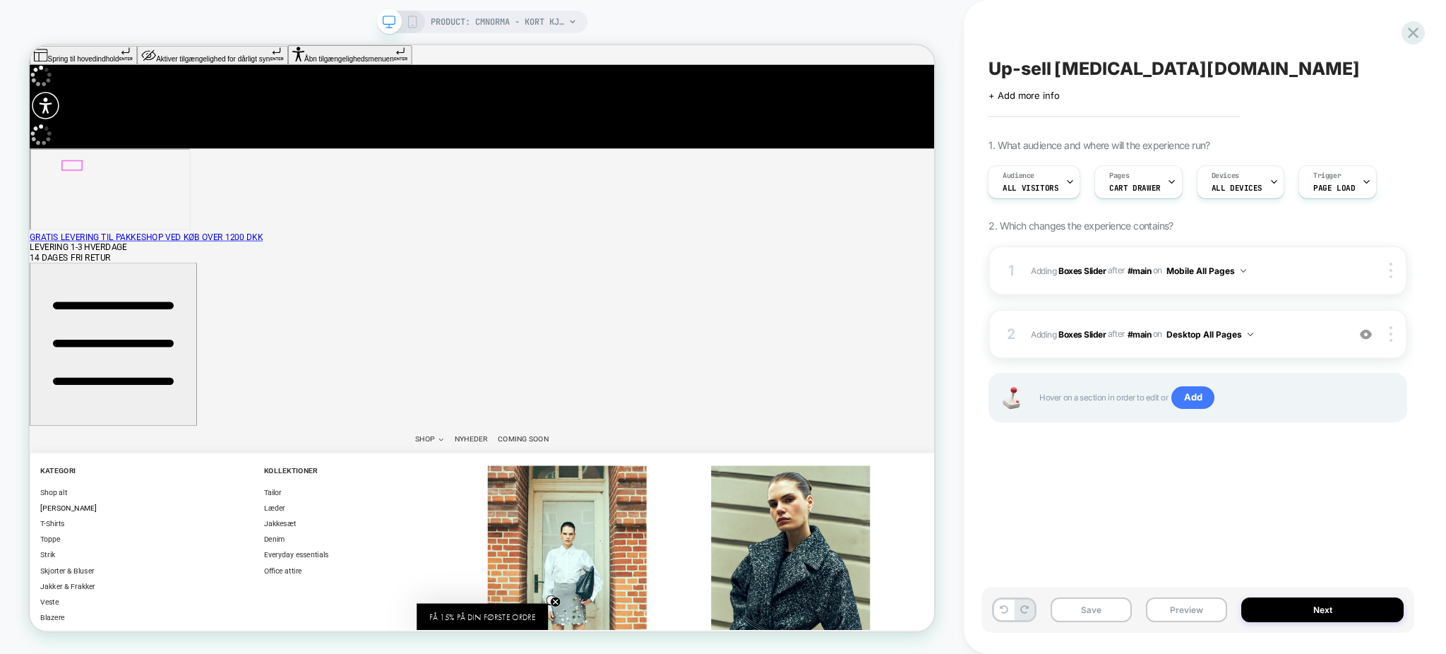
click at [87, 653] on span "[PERSON_NAME]" at bounding box center [82, 661] width 76 height 11
click at [119, 631] on link "Shop alt" at bounding box center [186, 641] width 284 height 21
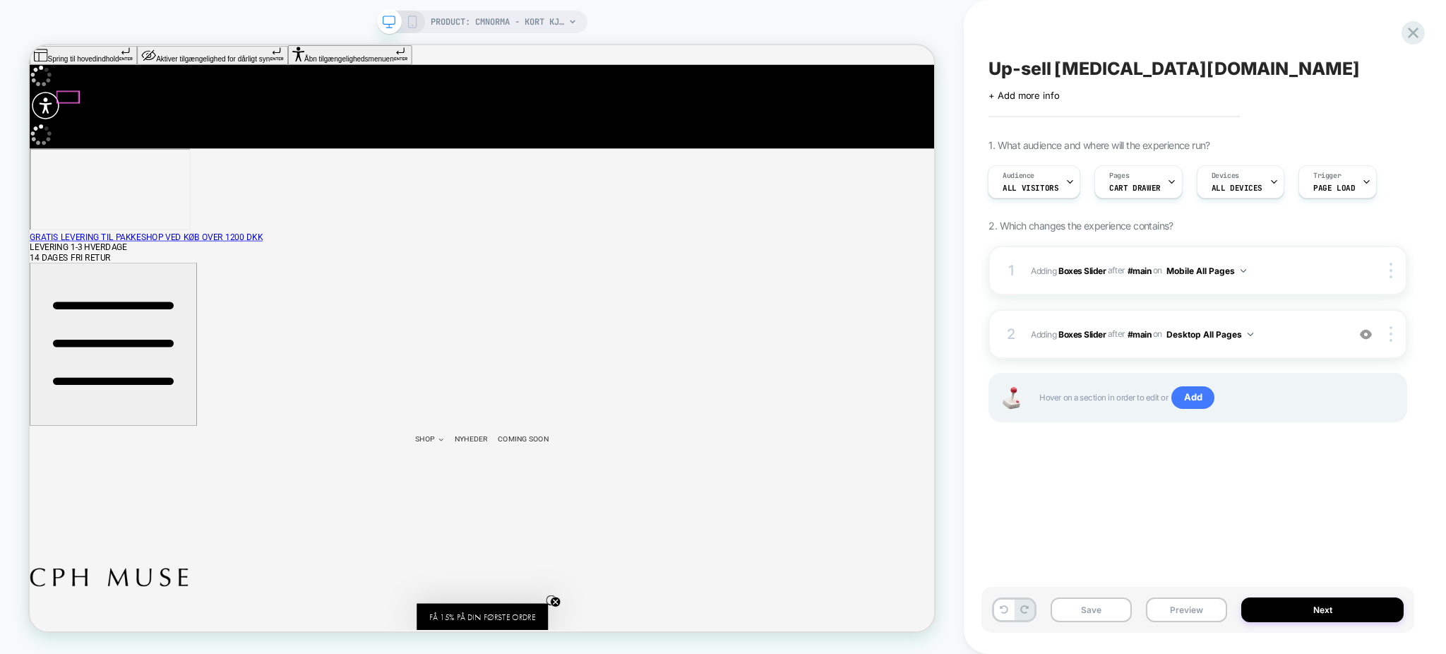
click at [544, 563] on span "SHOP" at bounding box center [557, 570] width 26 height 14
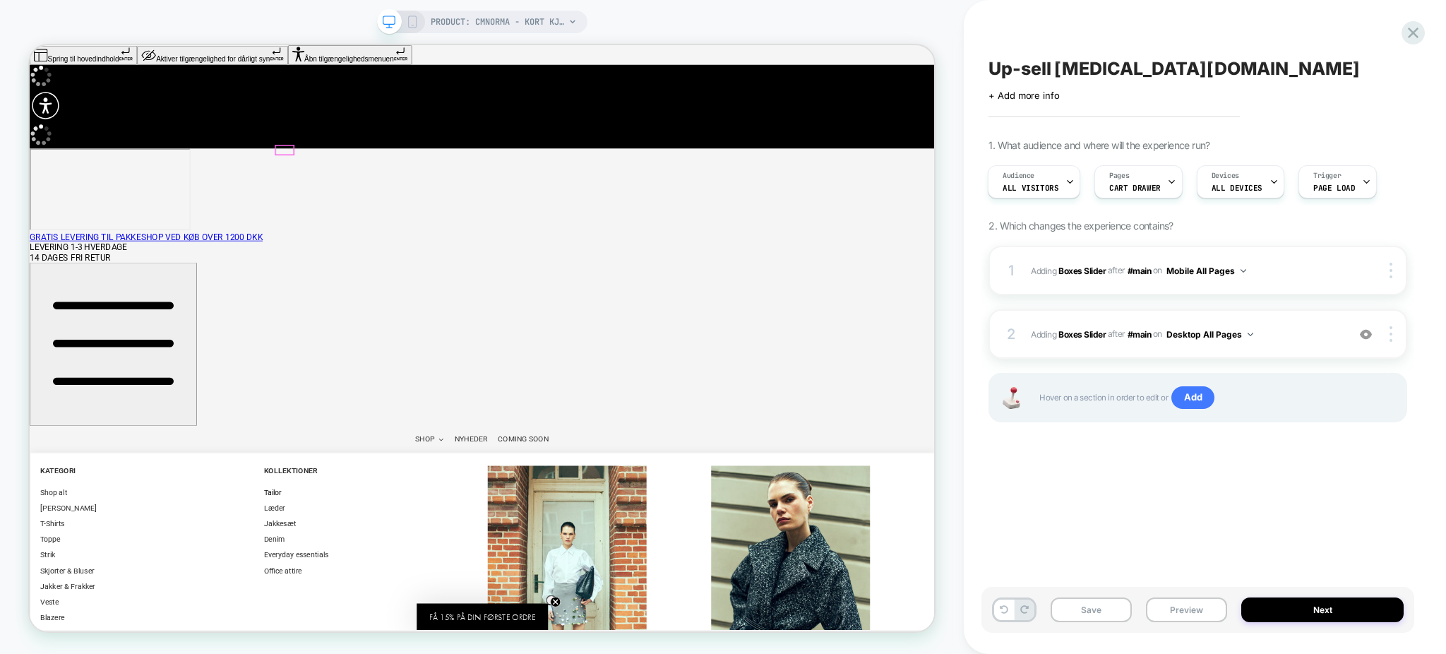
click at [366, 636] on span "Tailor" at bounding box center [354, 641] width 24 height 11
click at [369, 183] on div at bounding box center [369, 184] width 23 height 11
click at [328, 602] on link "KATEGORI" at bounding box center [186, 613] width 284 height 22
click at [381, 602] on link "KOLLEKTIONER" at bounding box center [484, 613] width 284 height 22
click at [376, 335] on div "SHOP KATEGORI Shop alt Kjoler T-Shirts Toppe Strik Skjorter & Bluser Jakker & F…" at bounding box center [633, 462] width 1207 height 254
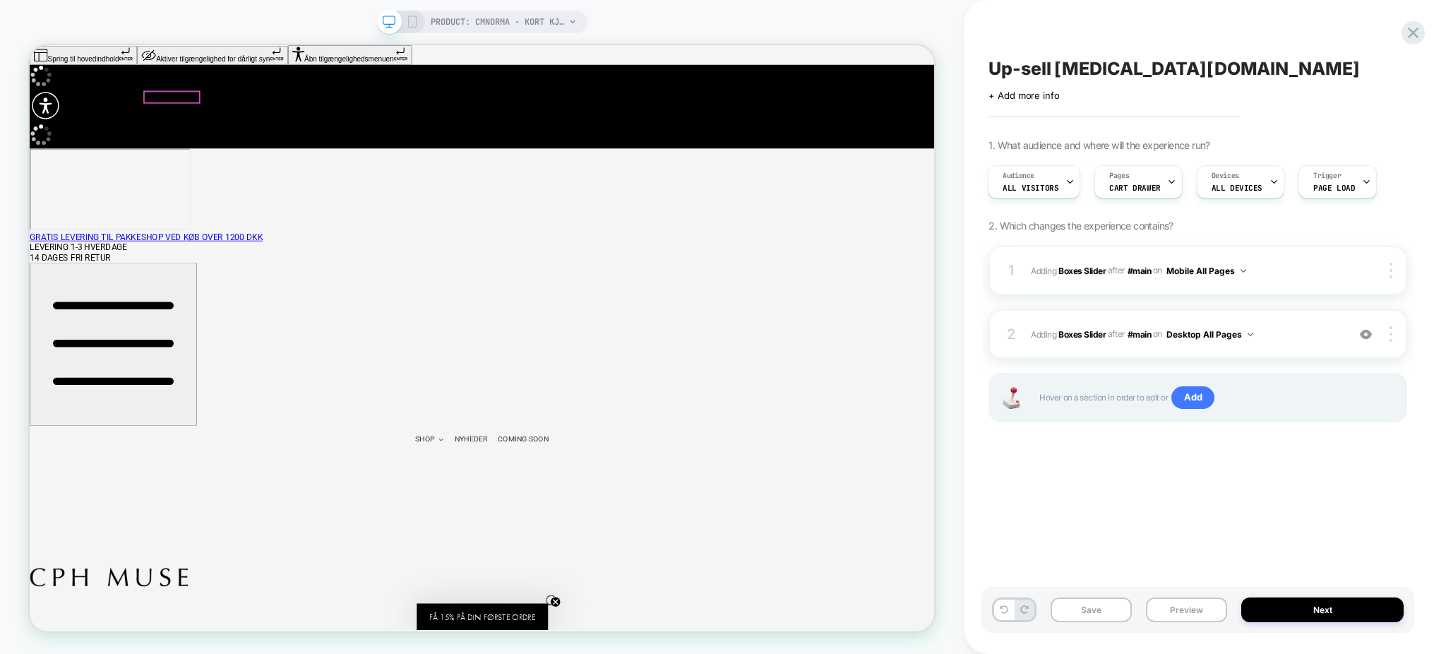
click at [655, 563] on span "COMING SOON" at bounding box center [689, 570] width 68 height 14
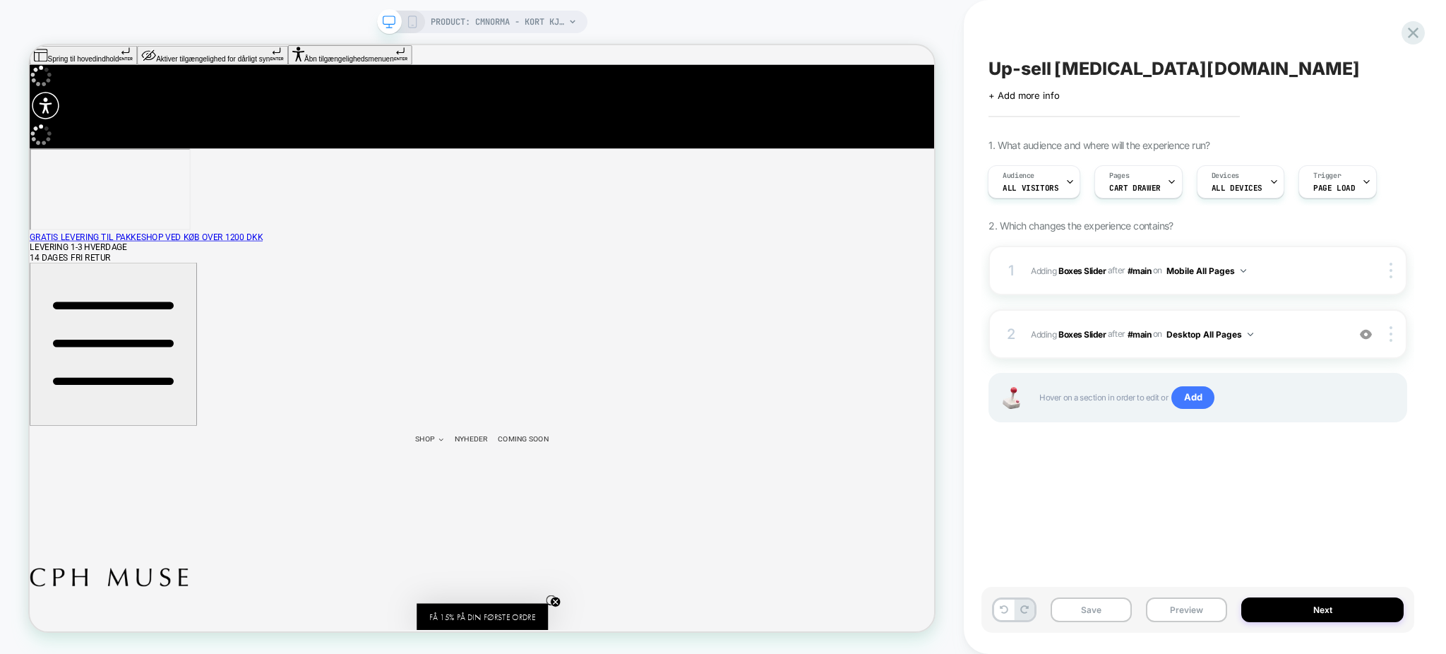
click at [402, 20] on div at bounding box center [401, 22] width 36 height 13
click at [414, 23] on icon at bounding box center [412, 22] width 13 height 13
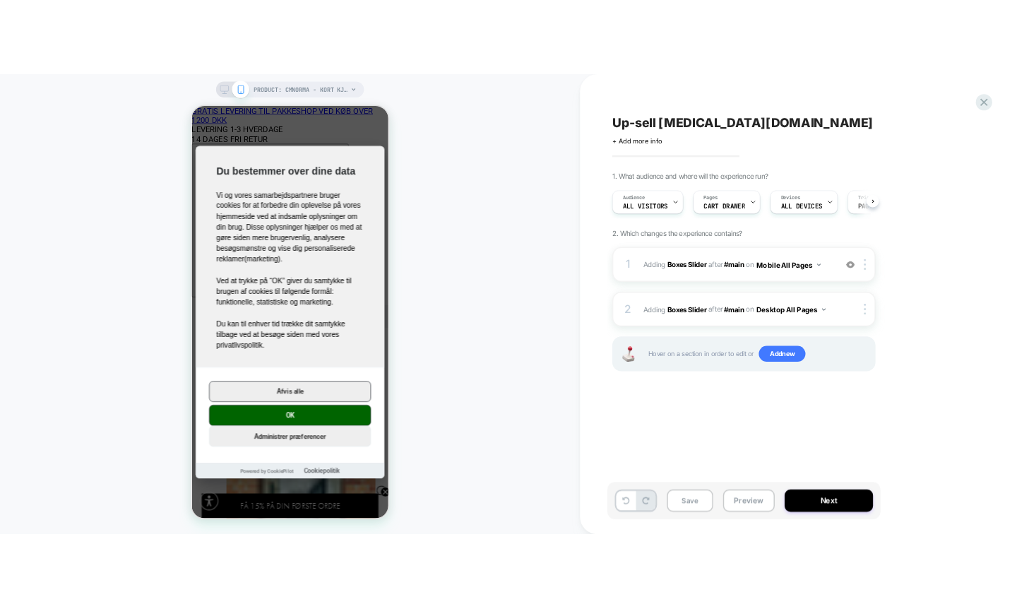
scroll to position [0, 1]
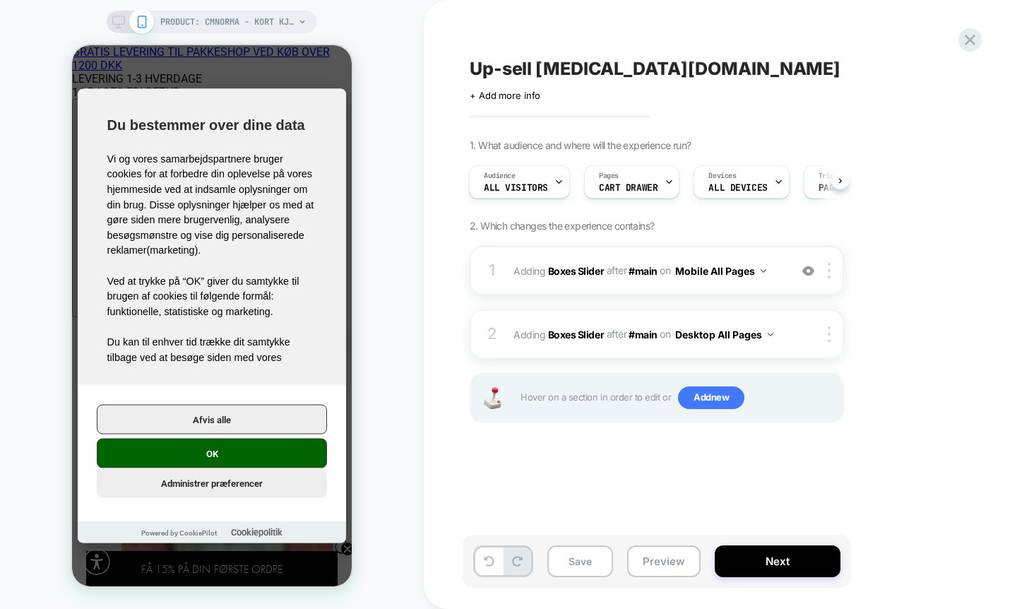
click at [722, 261] on button "Mobile All Pages" at bounding box center [720, 271] width 91 height 20
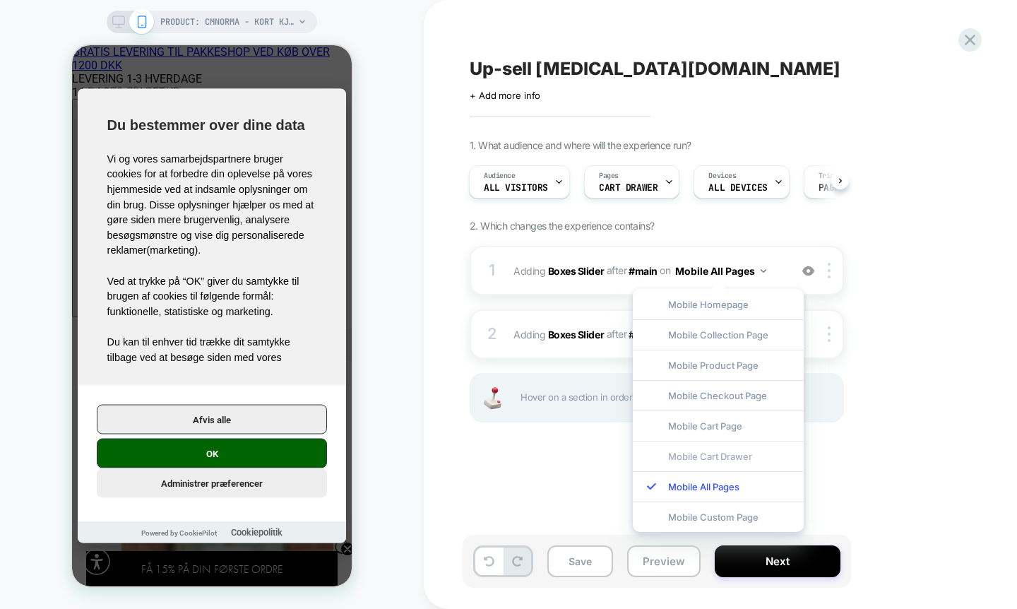
click at [730, 449] on div "Mobile Cart Drawer" at bounding box center [718, 456] width 171 height 30
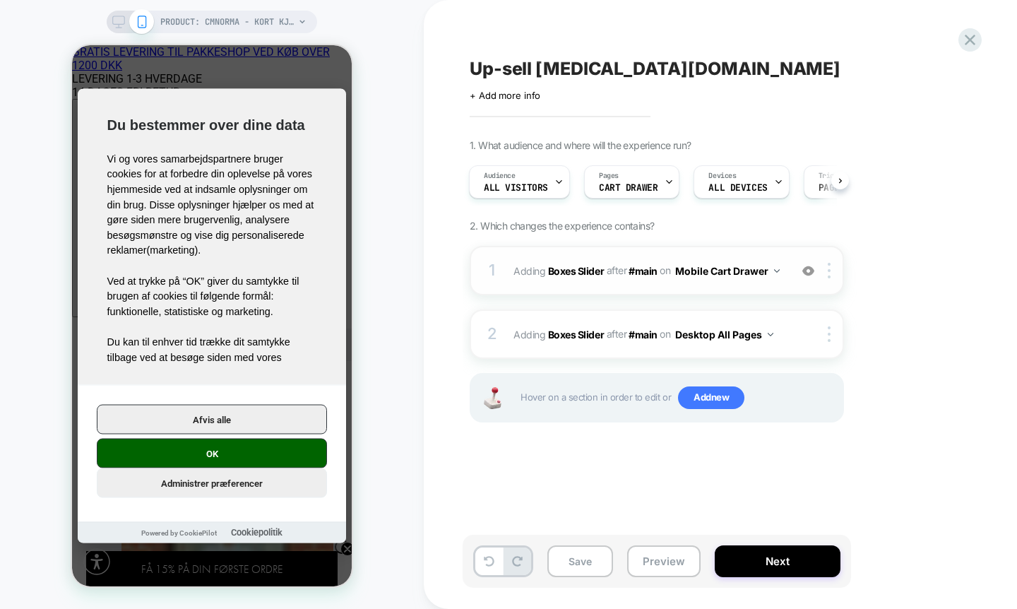
click at [777, 286] on div "1 #_loomi_addon_1758285404290 Adding Boxes Slider AFTER #main #main on Mobile C…" at bounding box center [657, 270] width 374 height 49
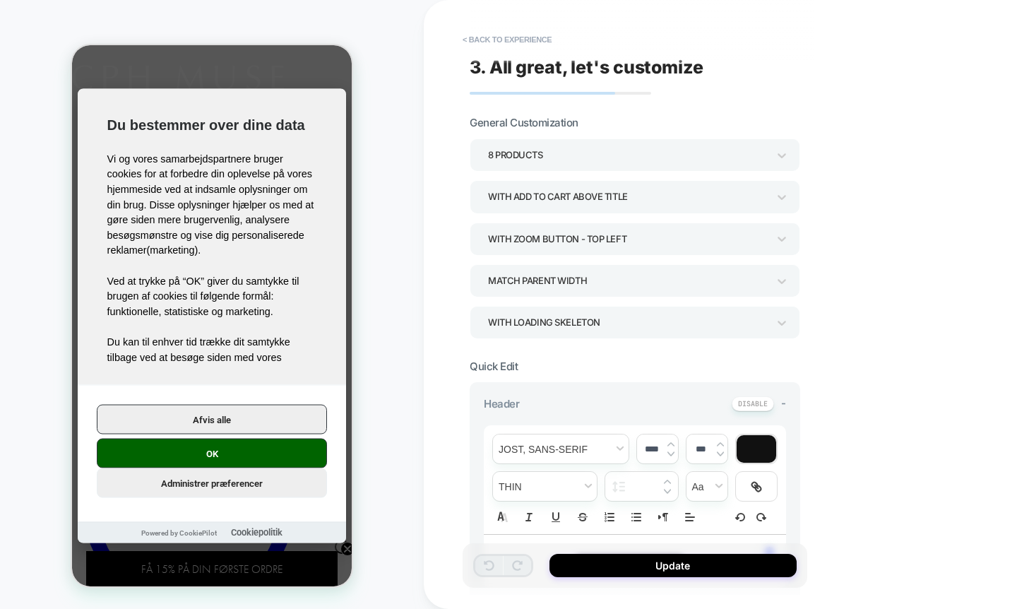
click at [303, 447] on div "OK Afvis alle" at bounding box center [212, 437] width 230 height 64
click at [305, 456] on button "OK" at bounding box center [212, 454] width 230 height 30
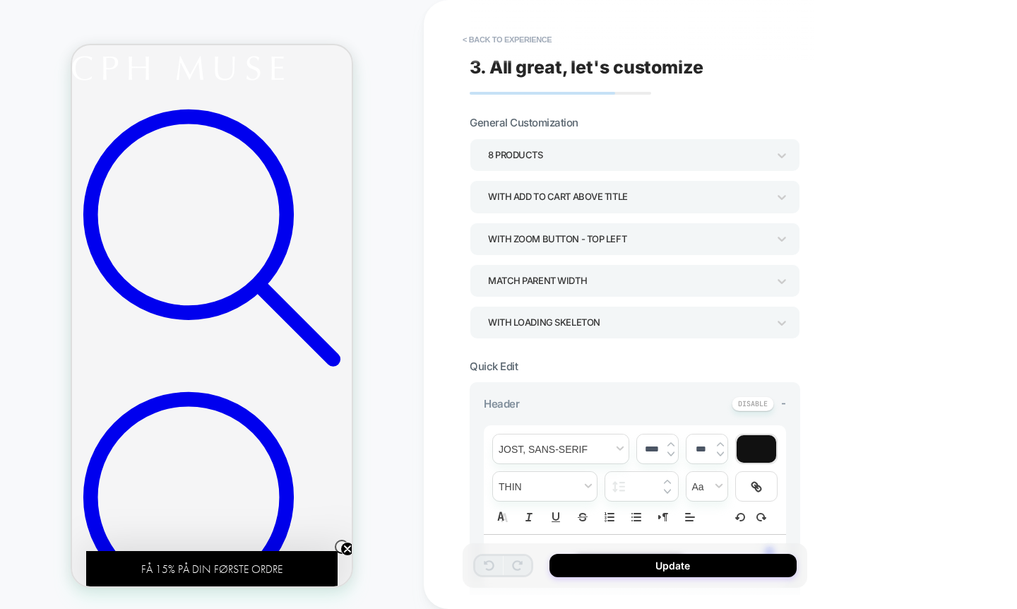
click at [491, 41] on button "< Back to experience" at bounding box center [506, 39] width 103 height 23
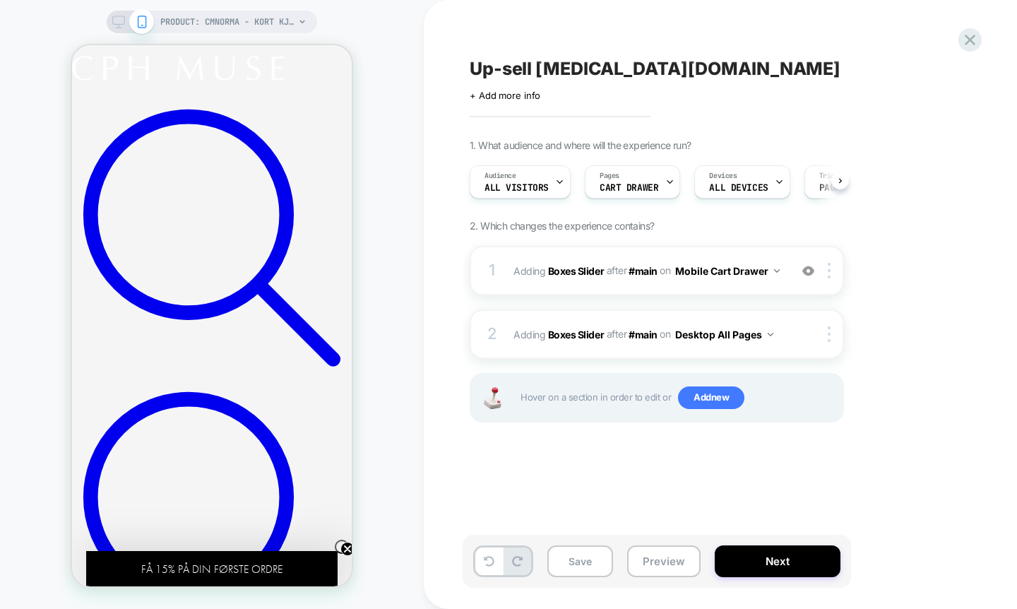
scroll to position [0, 1]
click at [811, 278] on div at bounding box center [808, 271] width 23 height 16
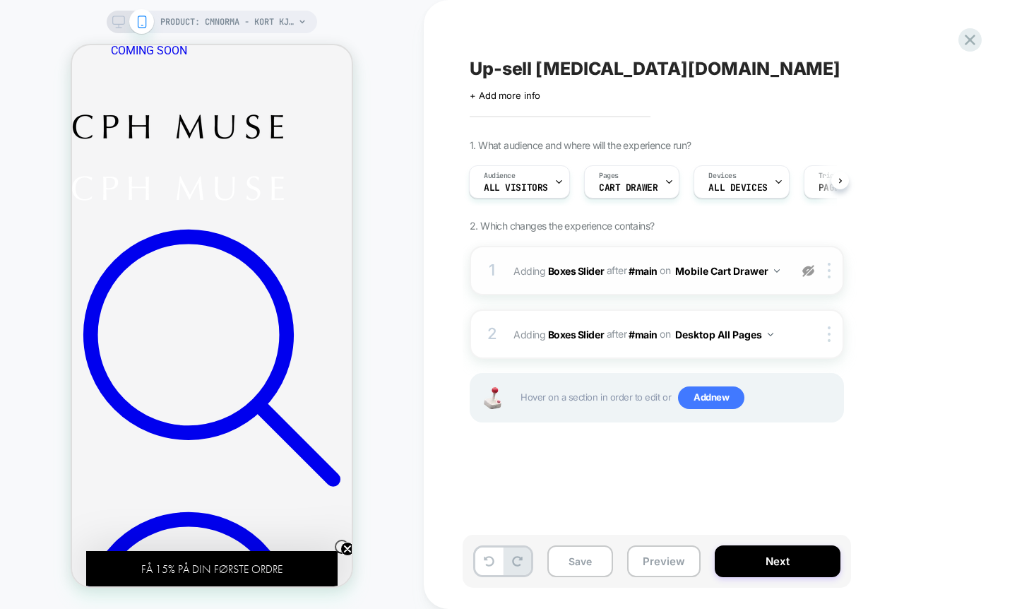
click at [811, 278] on div at bounding box center [808, 271] width 23 height 16
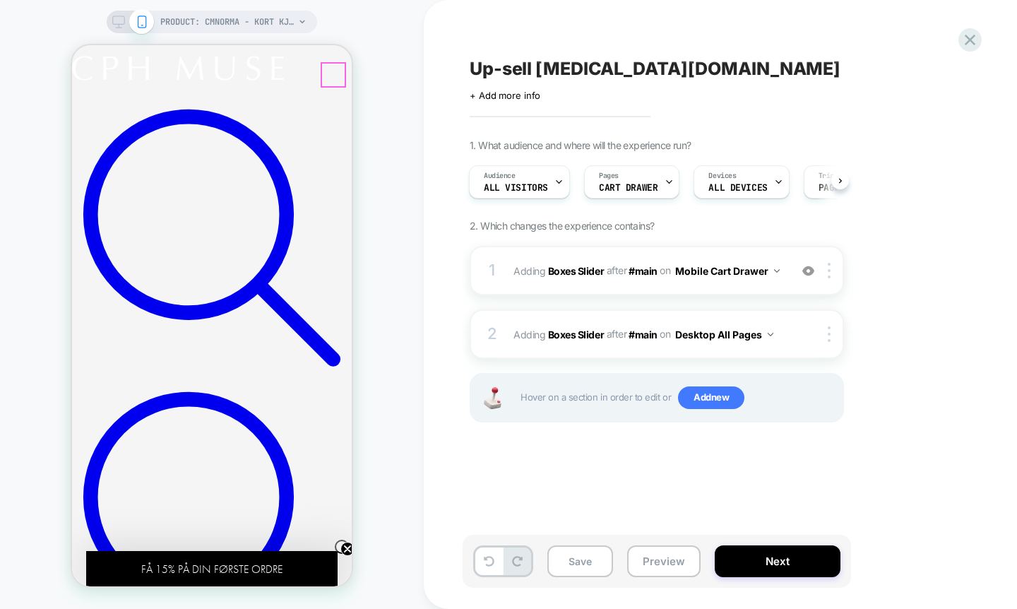
click at [331, 73] on div at bounding box center [333, 75] width 23 height 23
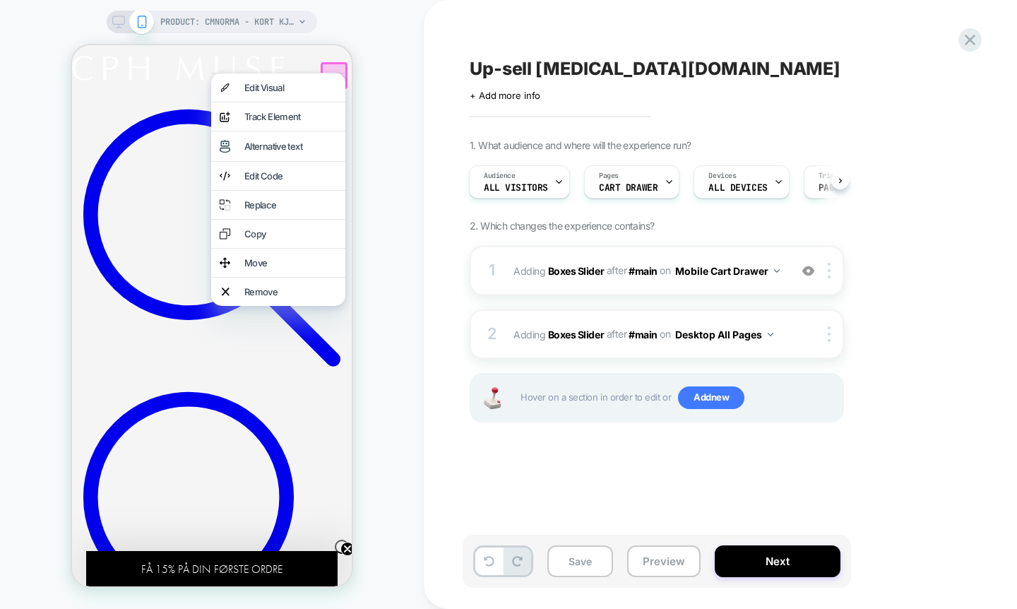
click at [181, 61] on h2 at bounding box center [212, 23] width 280 height 123
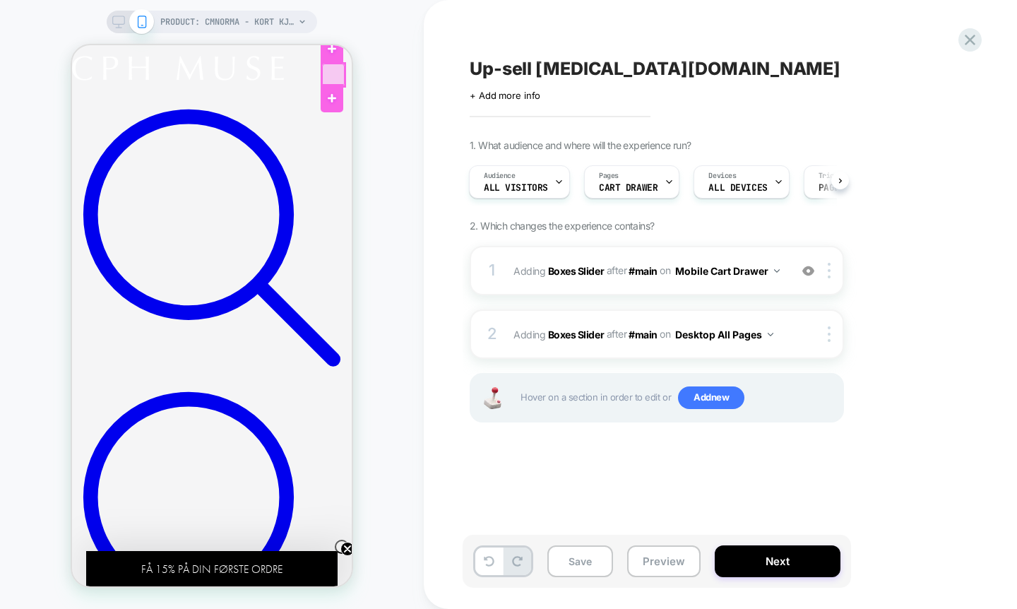
click at [341, 74] on div at bounding box center [333, 75] width 23 height 23
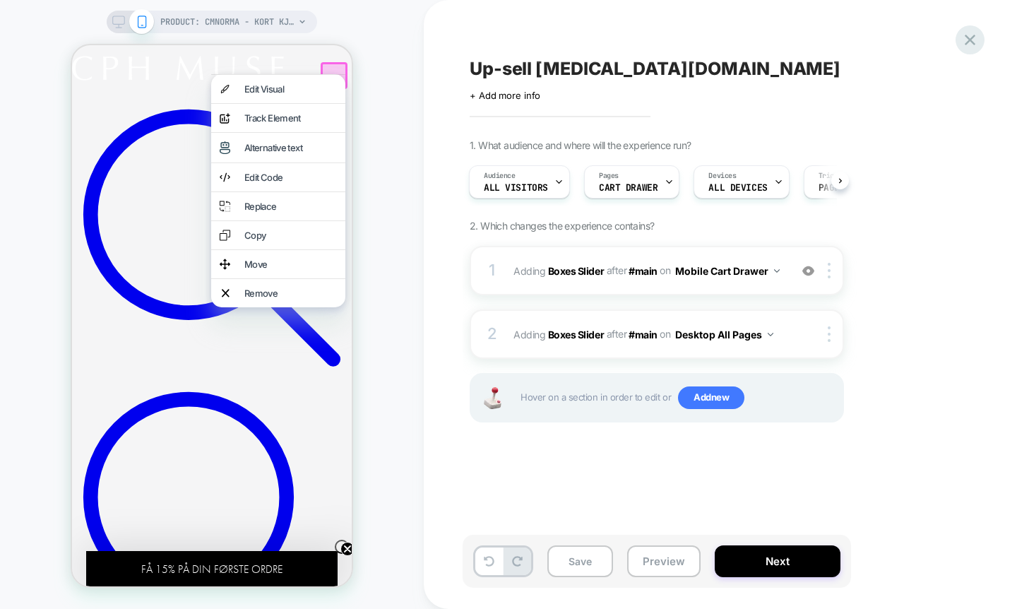
click at [974, 39] on icon at bounding box center [969, 39] width 19 height 19
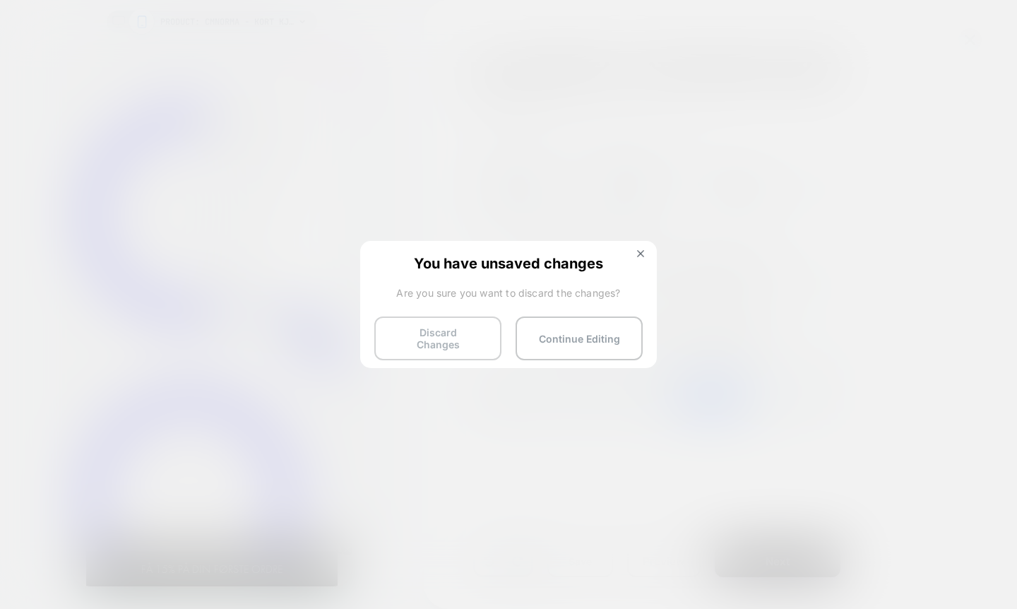
click at [444, 330] on button "Discard Changes" at bounding box center [437, 338] width 127 height 44
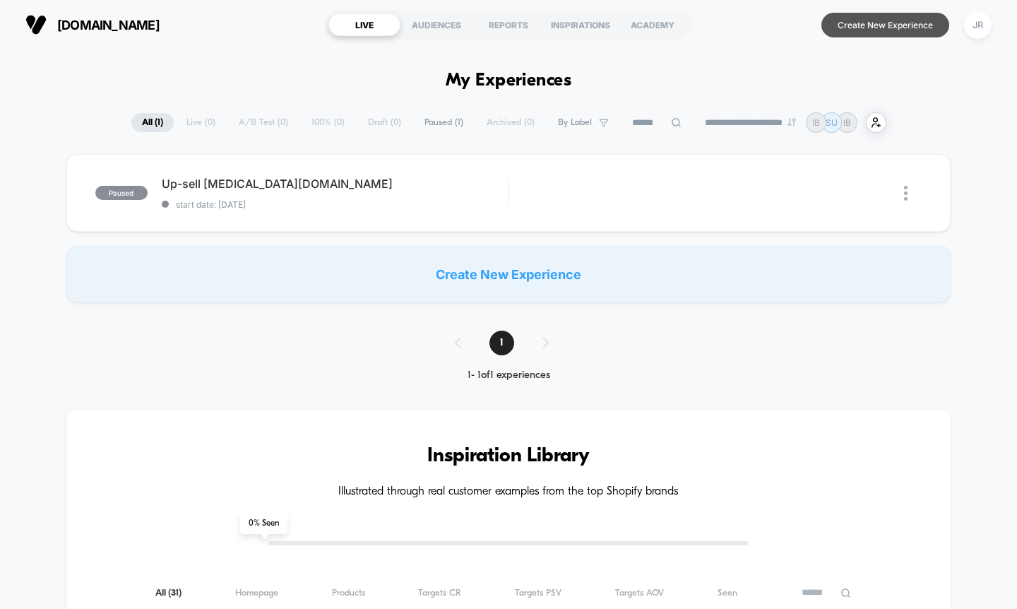
click at [881, 21] on button "Create New Experience" at bounding box center [885, 25] width 128 height 25
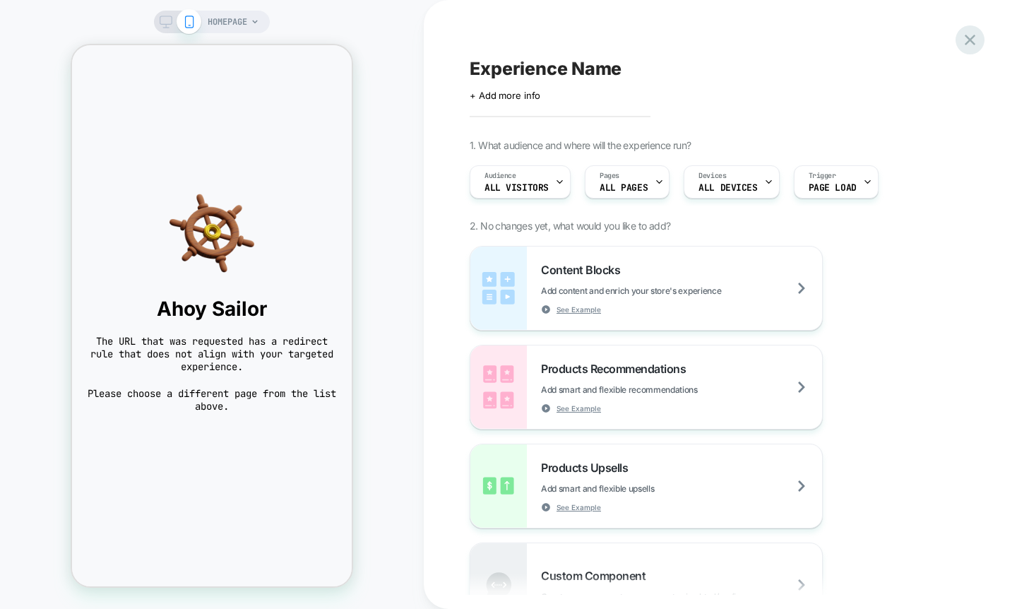
click at [972, 37] on icon at bounding box center [970, 40] width 11 height 11
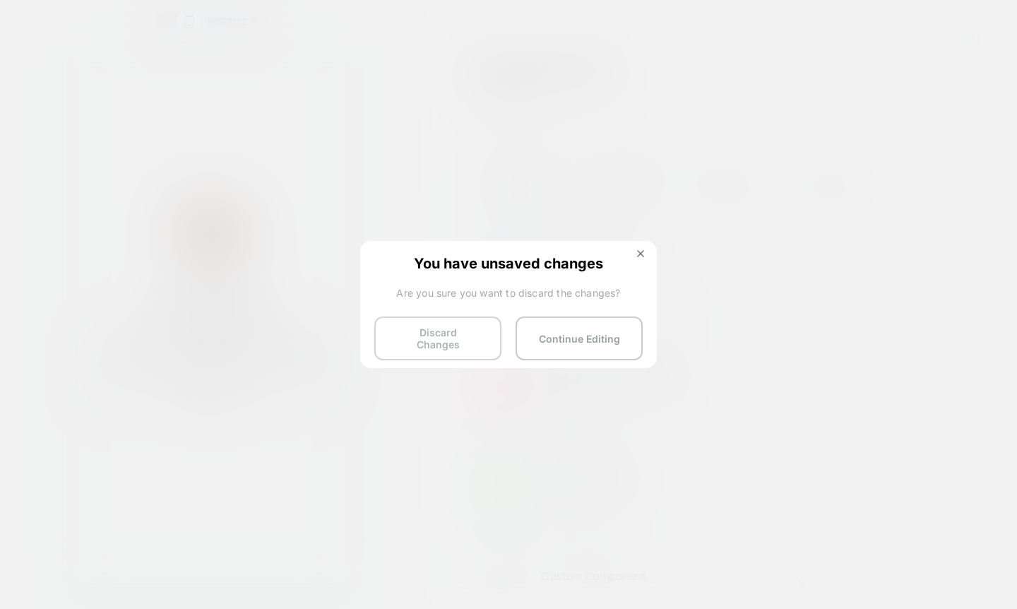
click at [436, 342] on button "Discard Changes" at bounding box center [437, 338] width 127 height 44
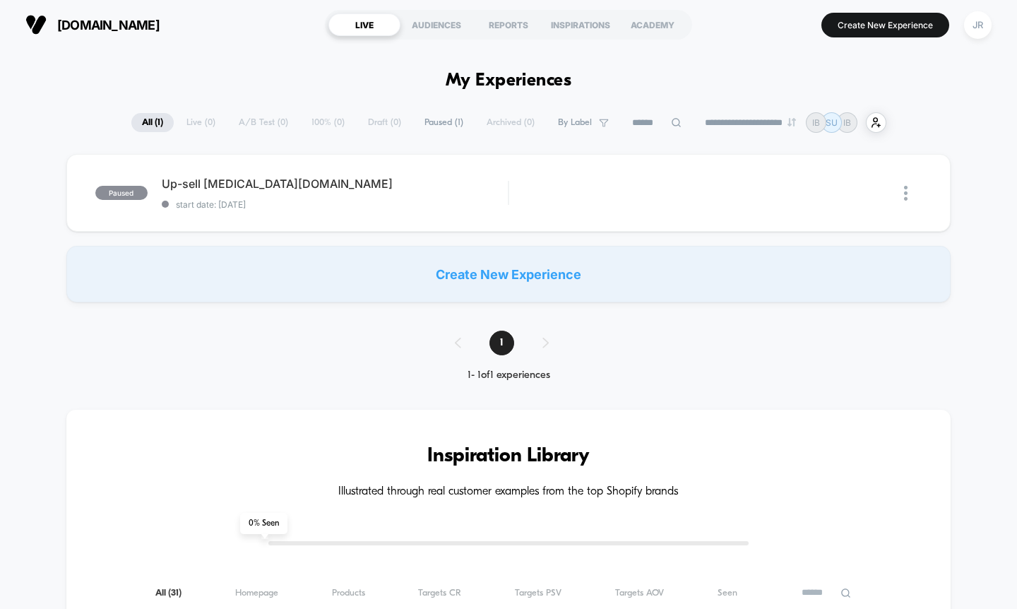
drag, startPoint x: 212, startPoint y: 21, endPoint x: 53, endPoint y: 22, distance: 158.9
click at [53, 22] on section "[DOMAIN_NAME]" at bounding box center [167, 24] width 293 height 35
copy span "[DOMAIN_NAME]"
click at [883, 18] on button "Create New Experience" at bounding box center [885, 25] width 128 height 25
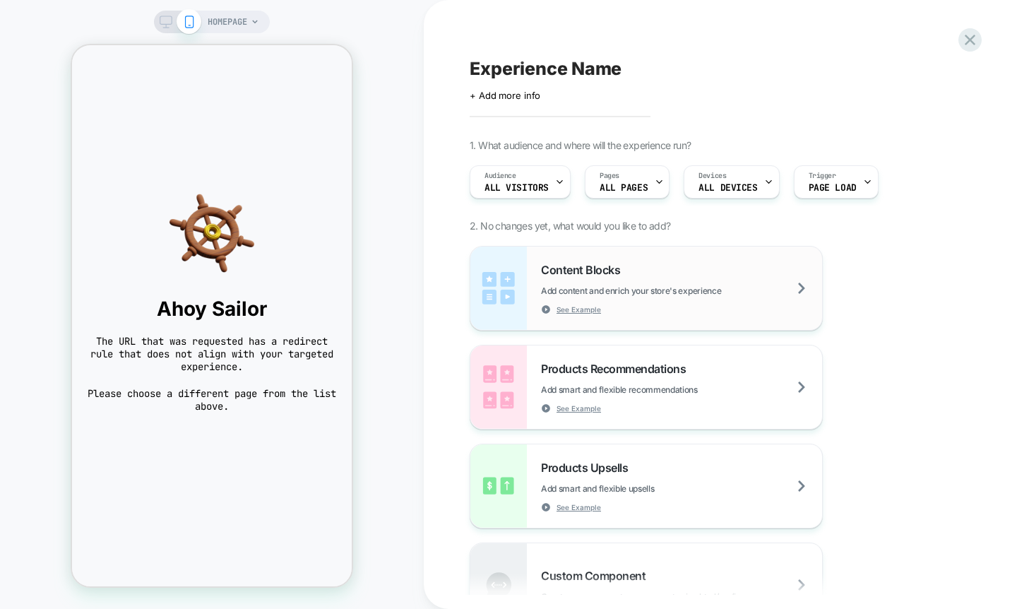
click at [653, 261] on div "Content Blocks Add content and enrich your store's experience See Example" at bounding box center [646, 287] width 352 height 83
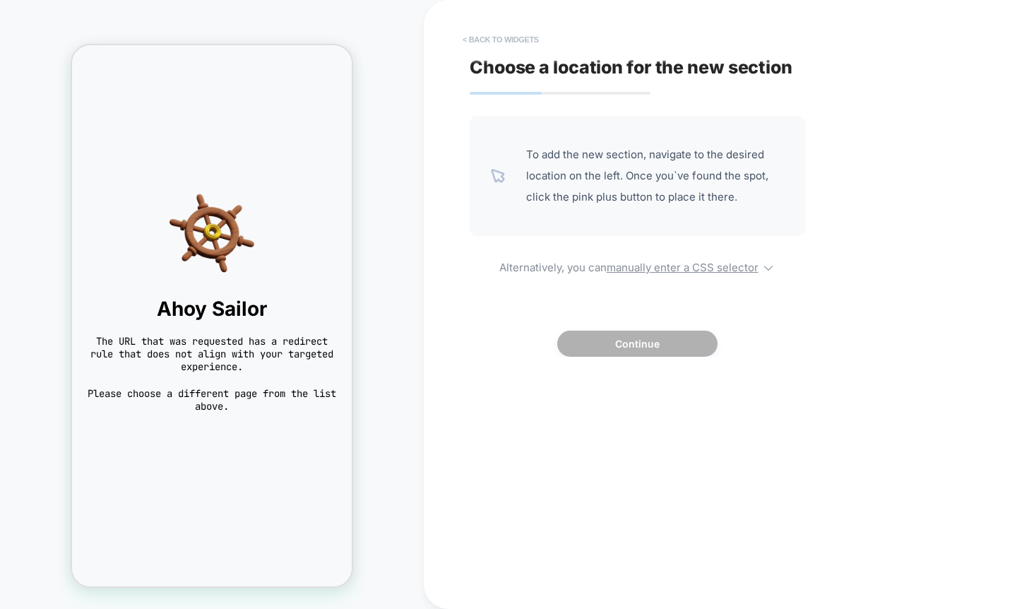
click at [482, 30] on button "< Back to widgets" at bounding box center [500, 39] width 90 height 23
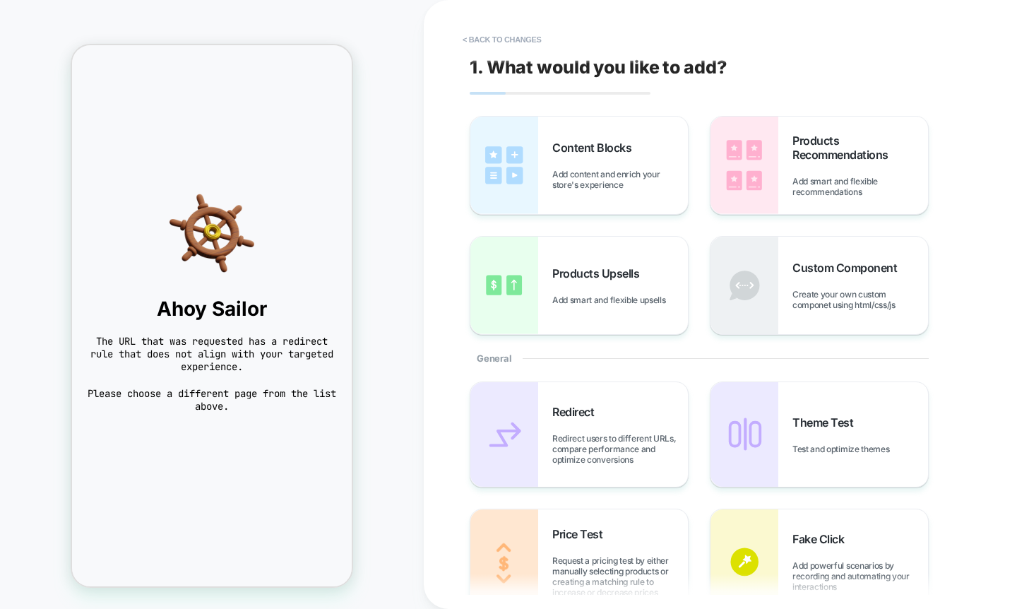
click at [482, 30] on button "< Back to changes" at bounding box center [501, 39] width 93 height 23
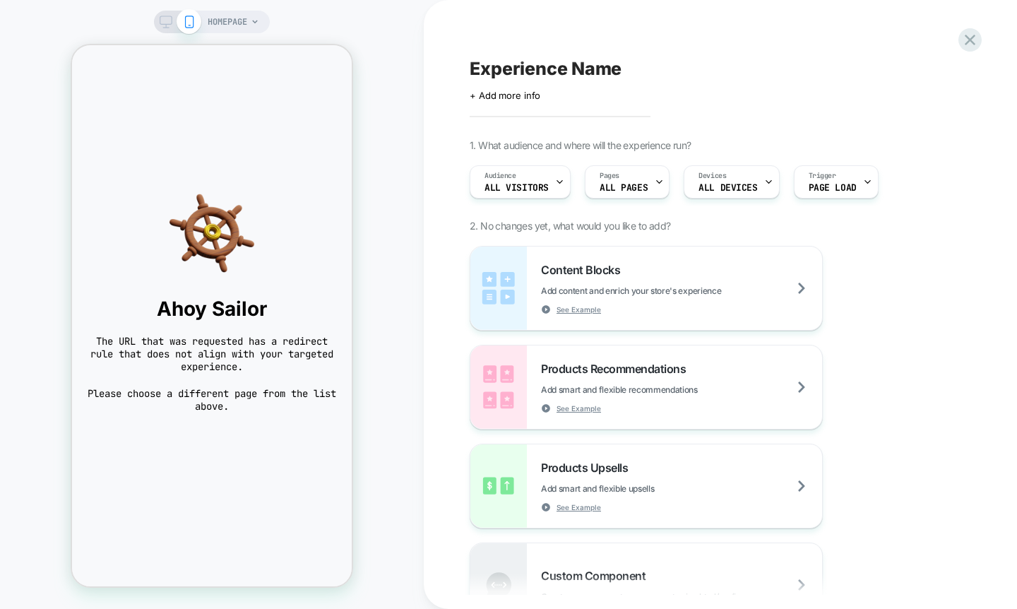
click at [220, 22] on span "HOMEPAGE" at bounding box center [228, 22] width 40 height 23
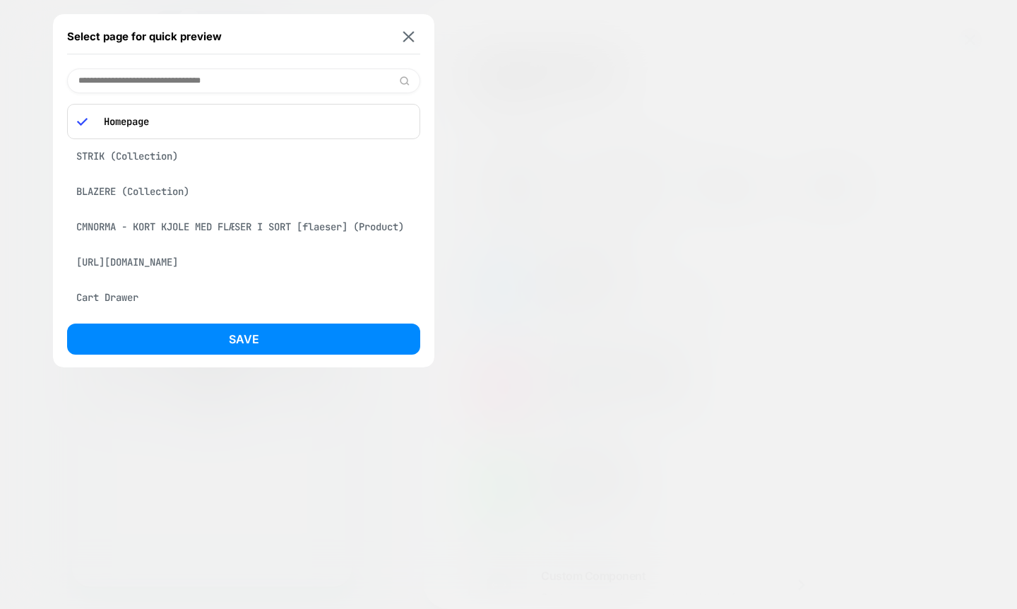
click at [160, 155] on div "STRIK (Collection)" at bounding box center [243, 156] width 353 height 27
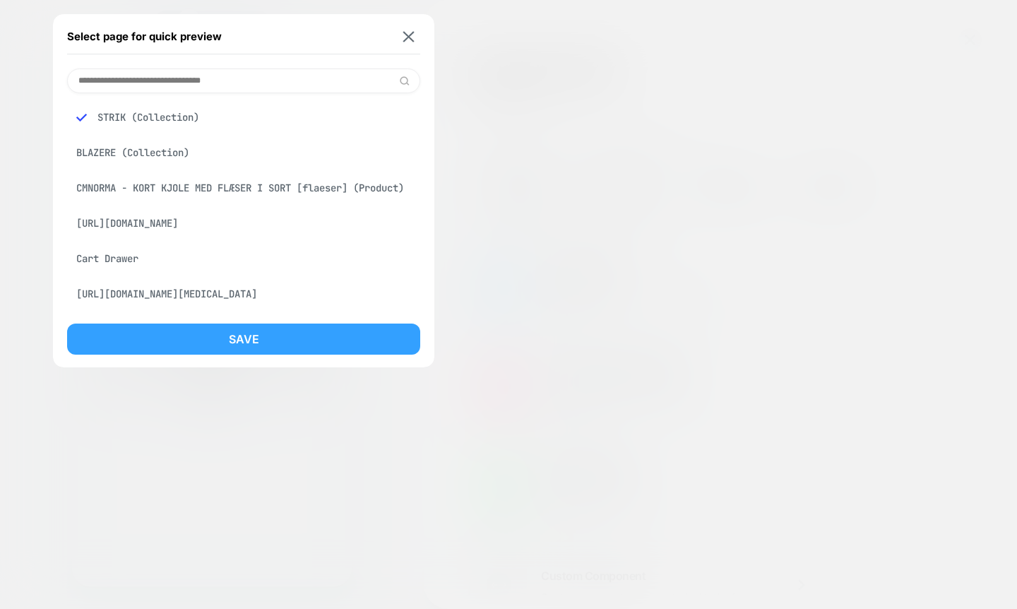
click at [210, 334] on button "Save" at bounding box center [243, 338] width 353 height 31
